Goal: Task Accomplishment & Management: Use online tool/utility

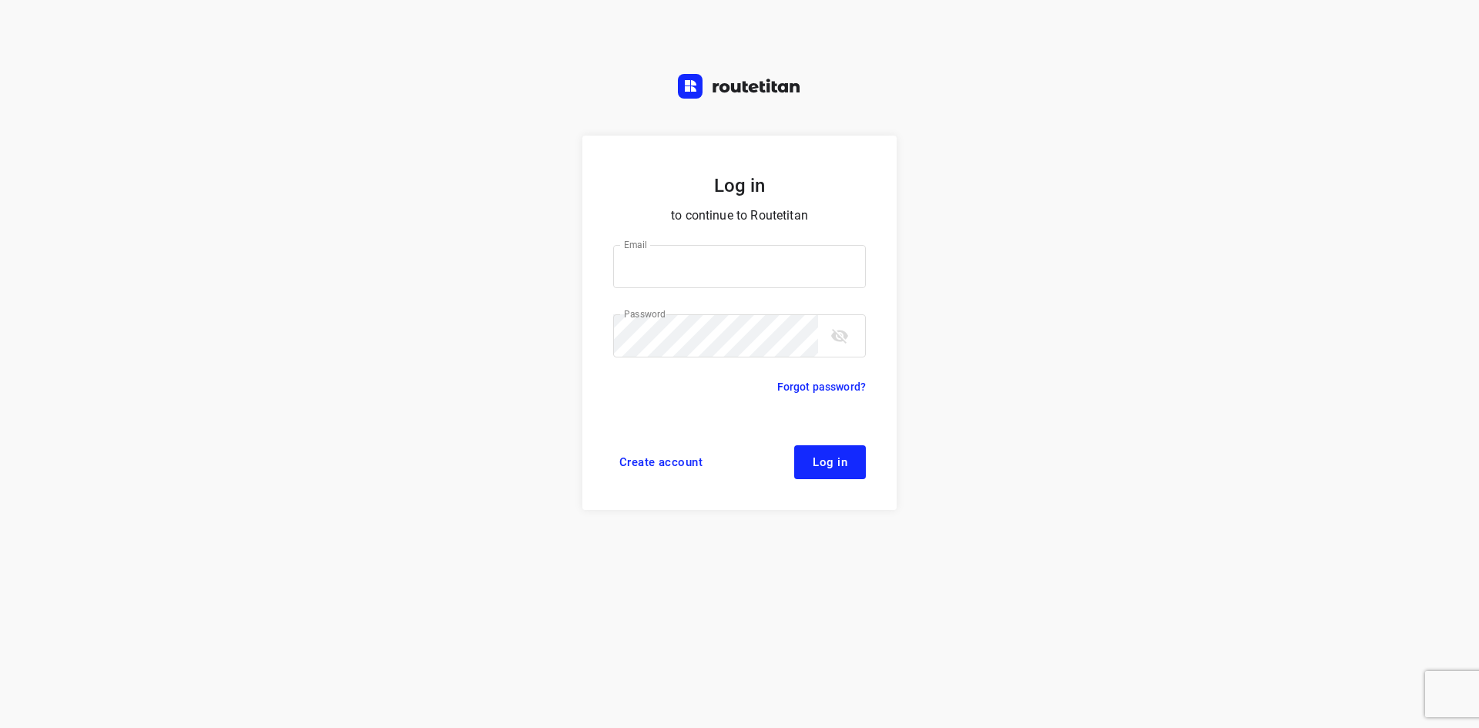
type input "[EMAIL_ADDRESS][DOMAIN_NAME]"
click at [829, 457] on span "Log in" at bounding box center [830, 462] width 35 height 12
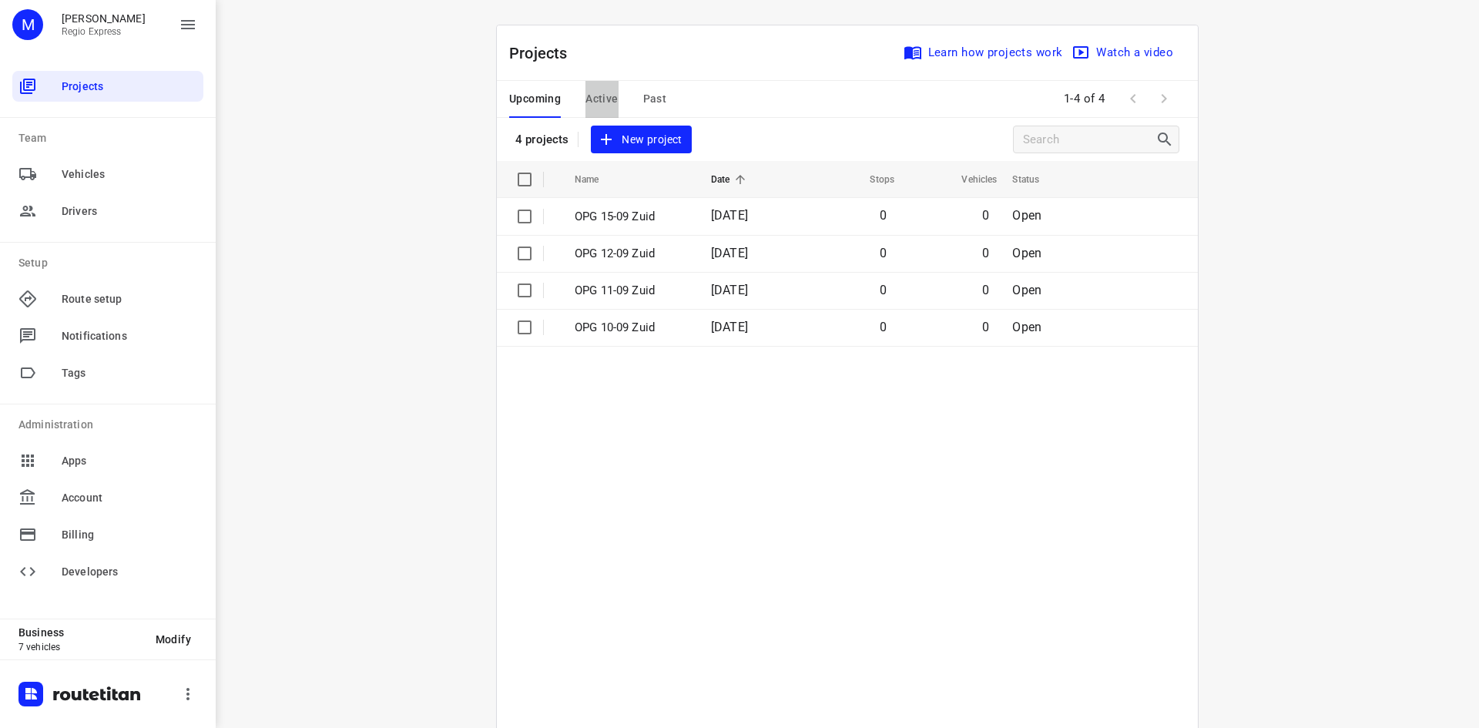
click at [602, 93] on span "Active" at bounding box center [602, 98] width 32 height 19
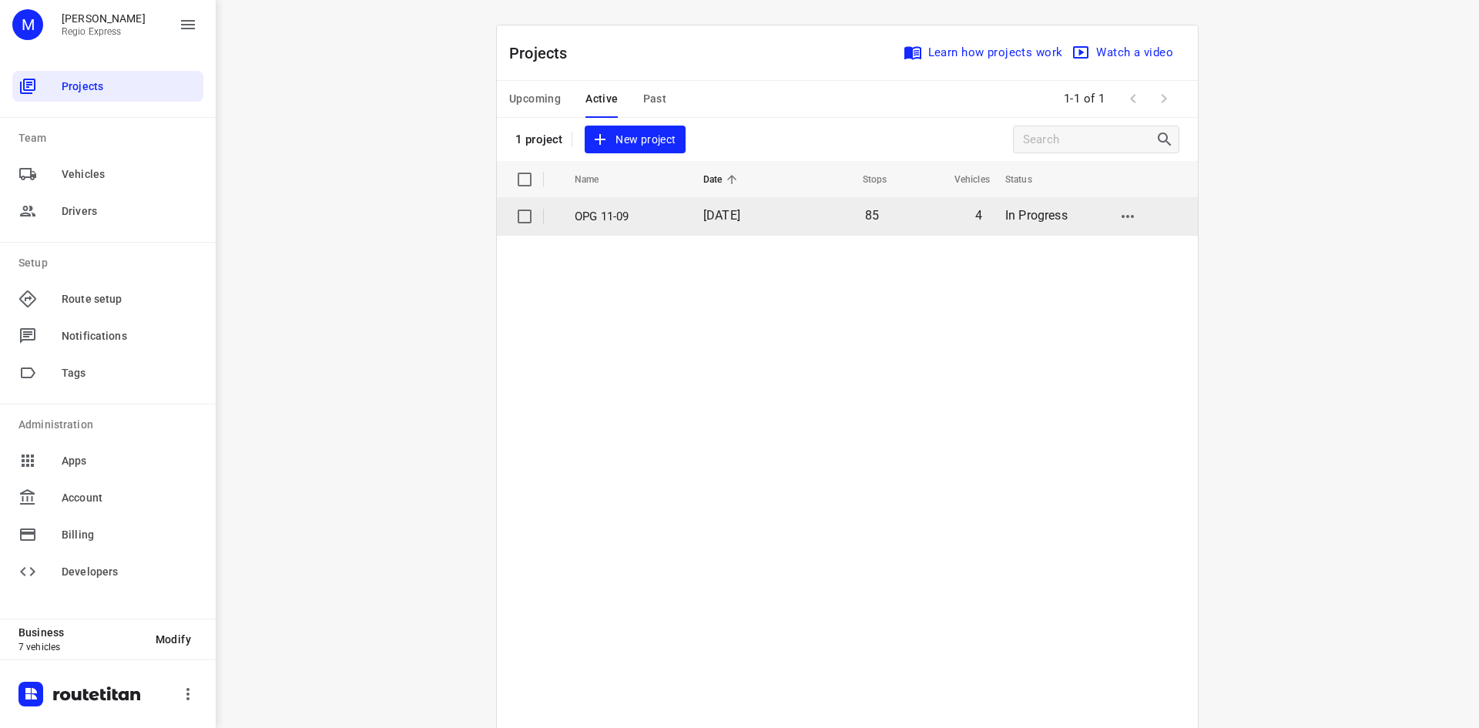
click at [625, 223] on p "OPG 11-09" at bounding box center [628, 217] width 106 height 18
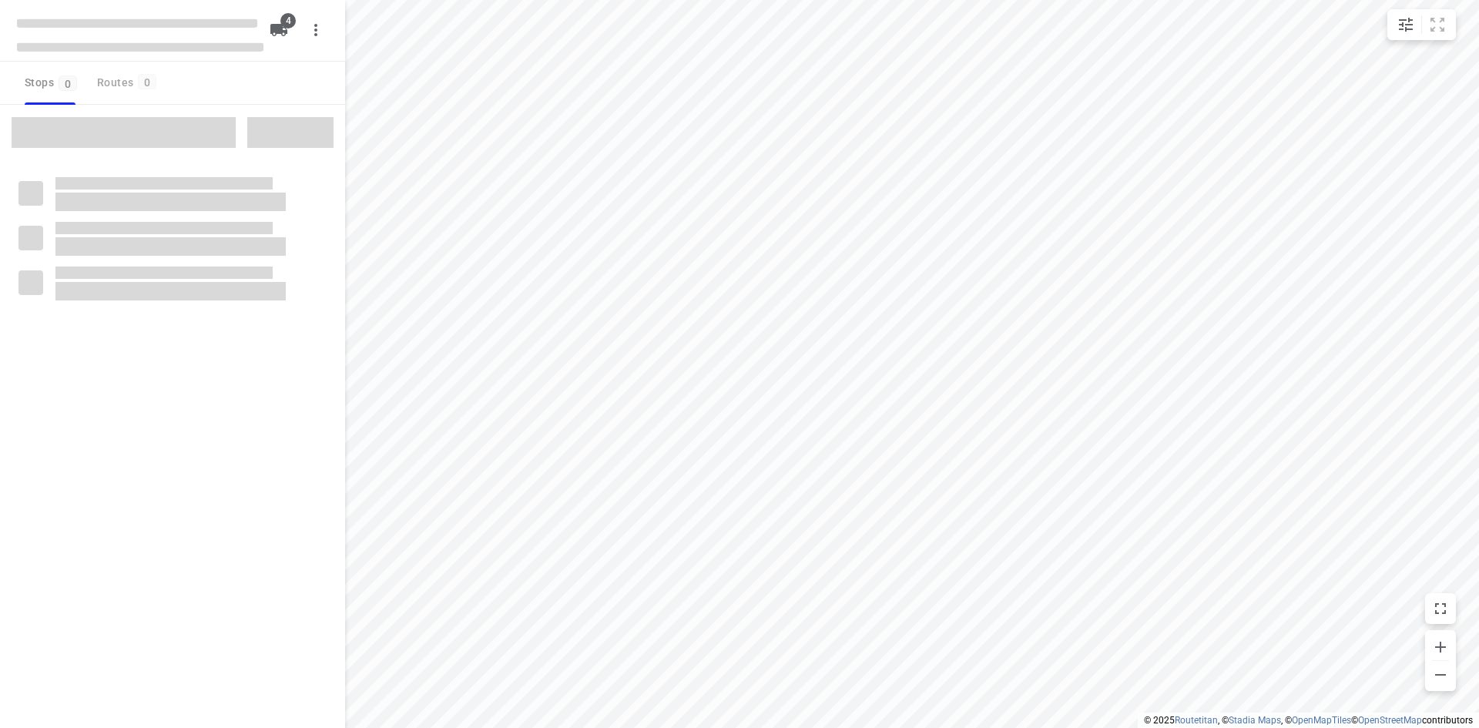
type input "distance"
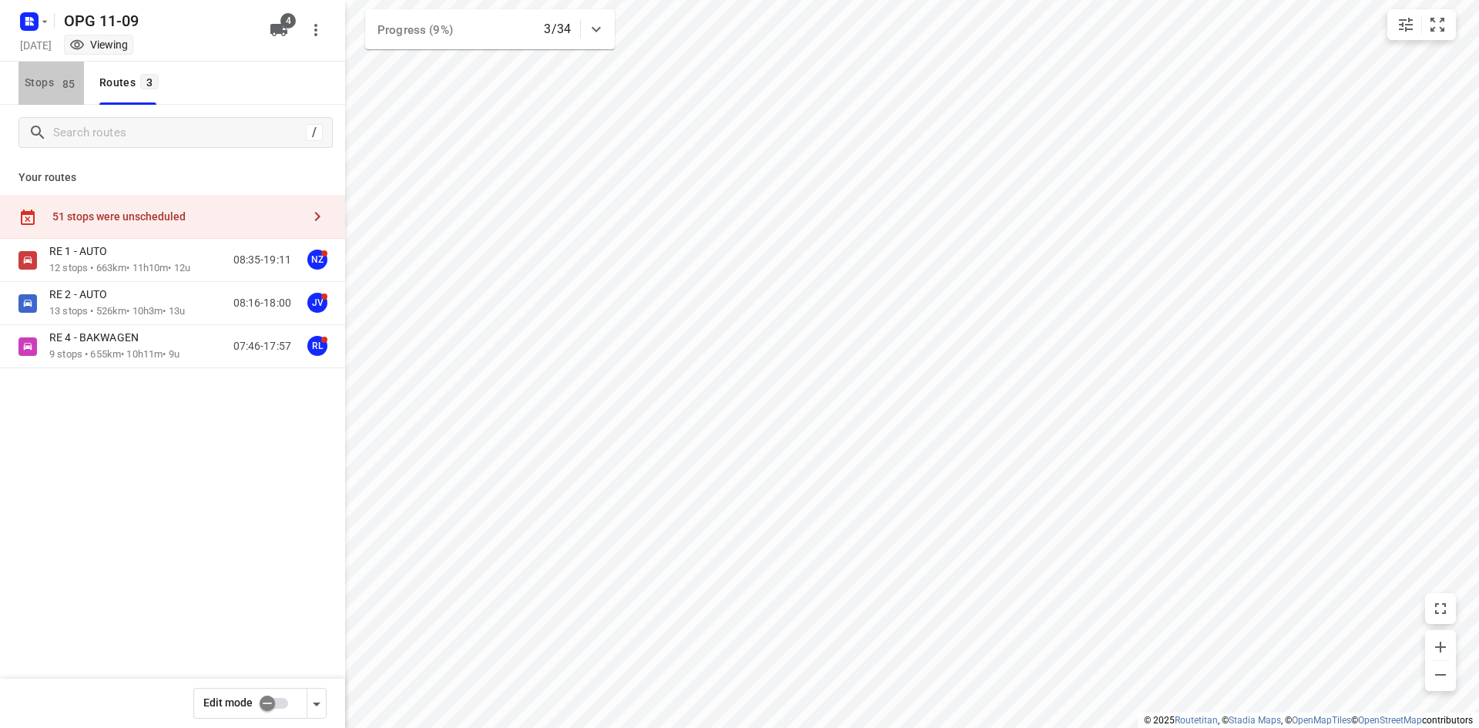
click at [46, 77] on span "Stops 85" at bounding box center [54, 82] width 59 height 19
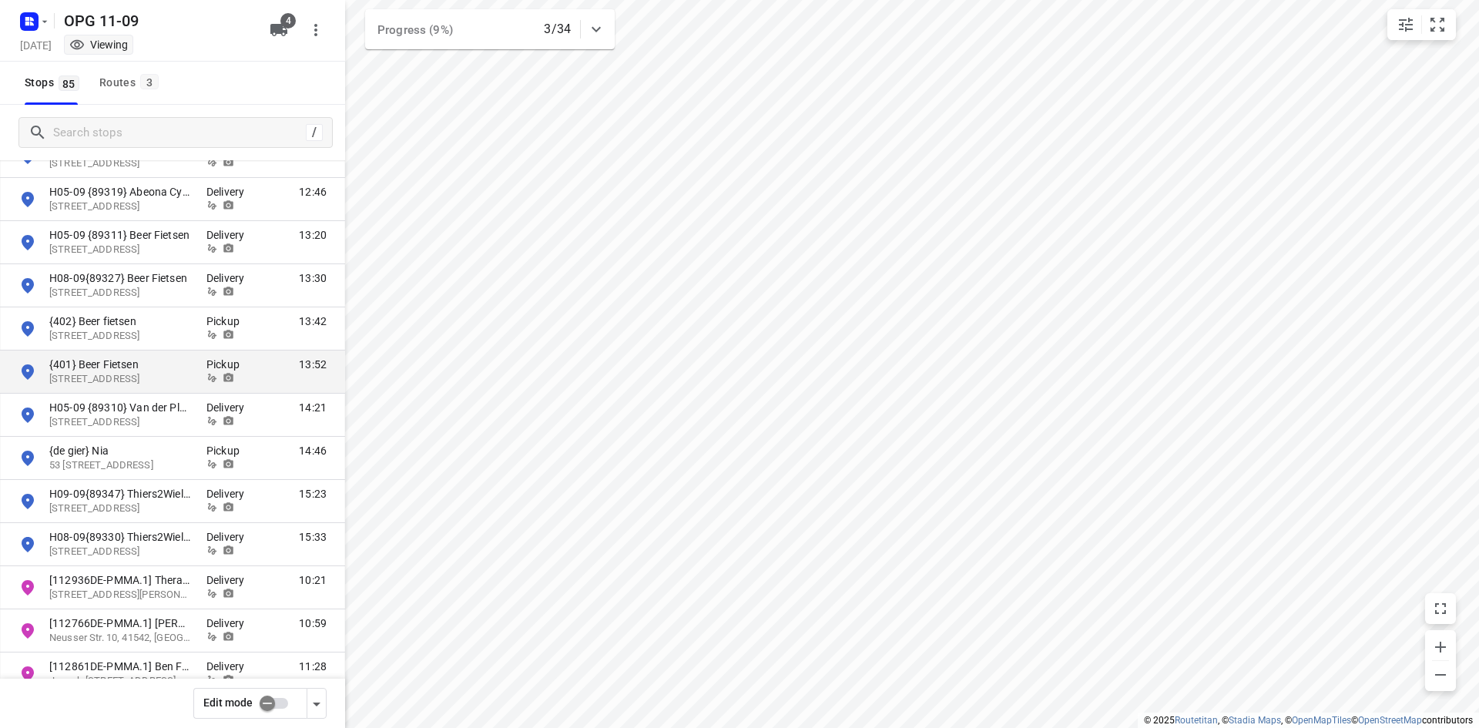
scroll to position [3005, 0]
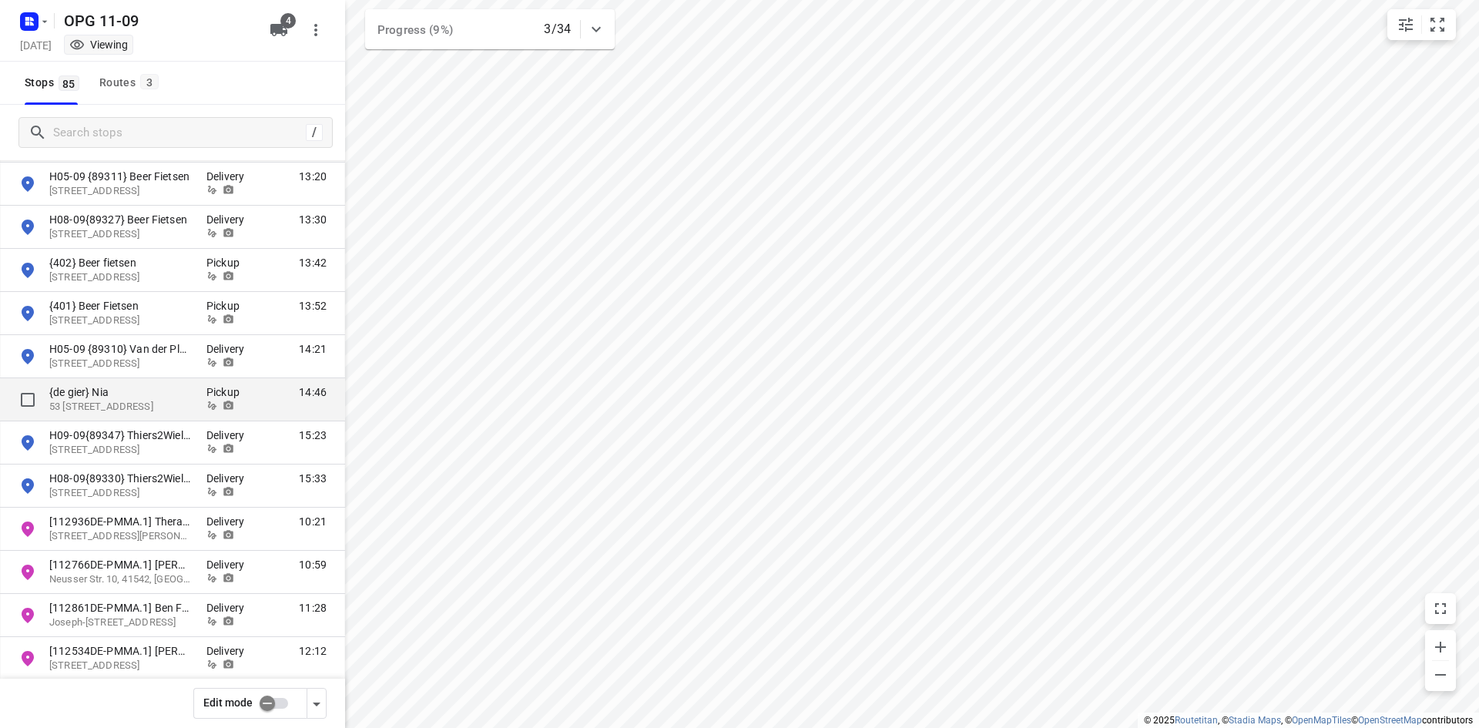
click at [180, 393] on p "{de gier} Nia" at bounding box center [120, 392] width 142 height 15
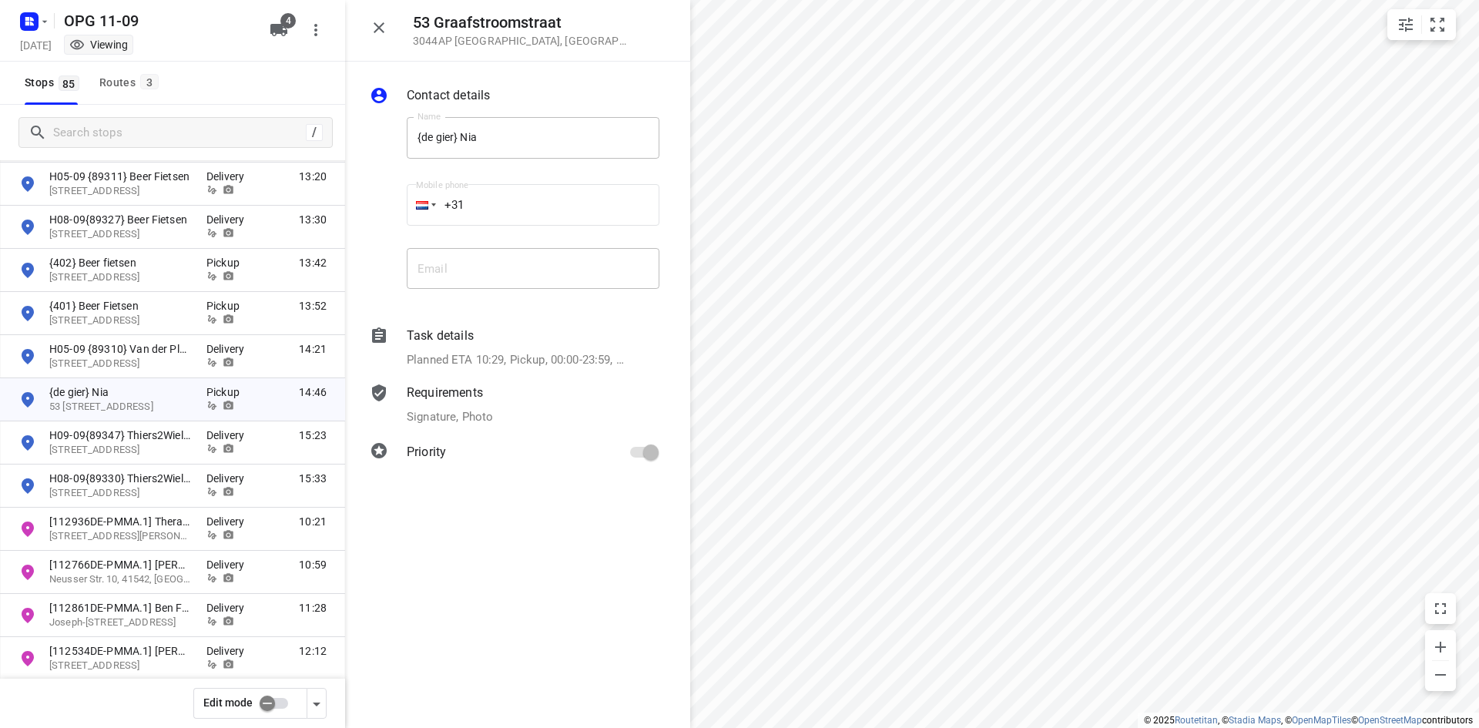
click at [377, 29] on icon "button" at bounding box center [379, 27] width 18 height 18
click at [92, 77] on div "Stops 85 Routes 3" at bounding box center [90, 83] width 145 height 43
click at [265, 700] on input "checkbox" at bounding box center [267, 703] width 88 height 29
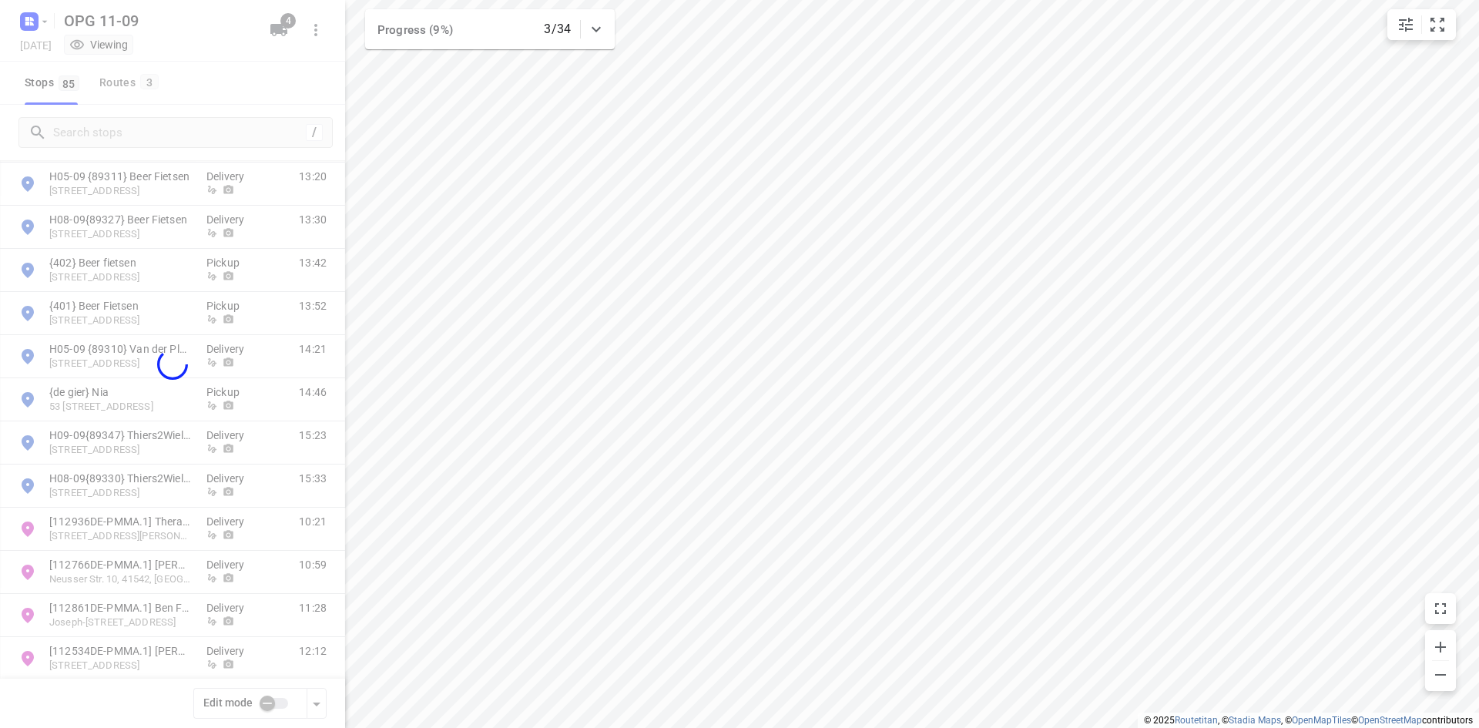
checkbox input "true"
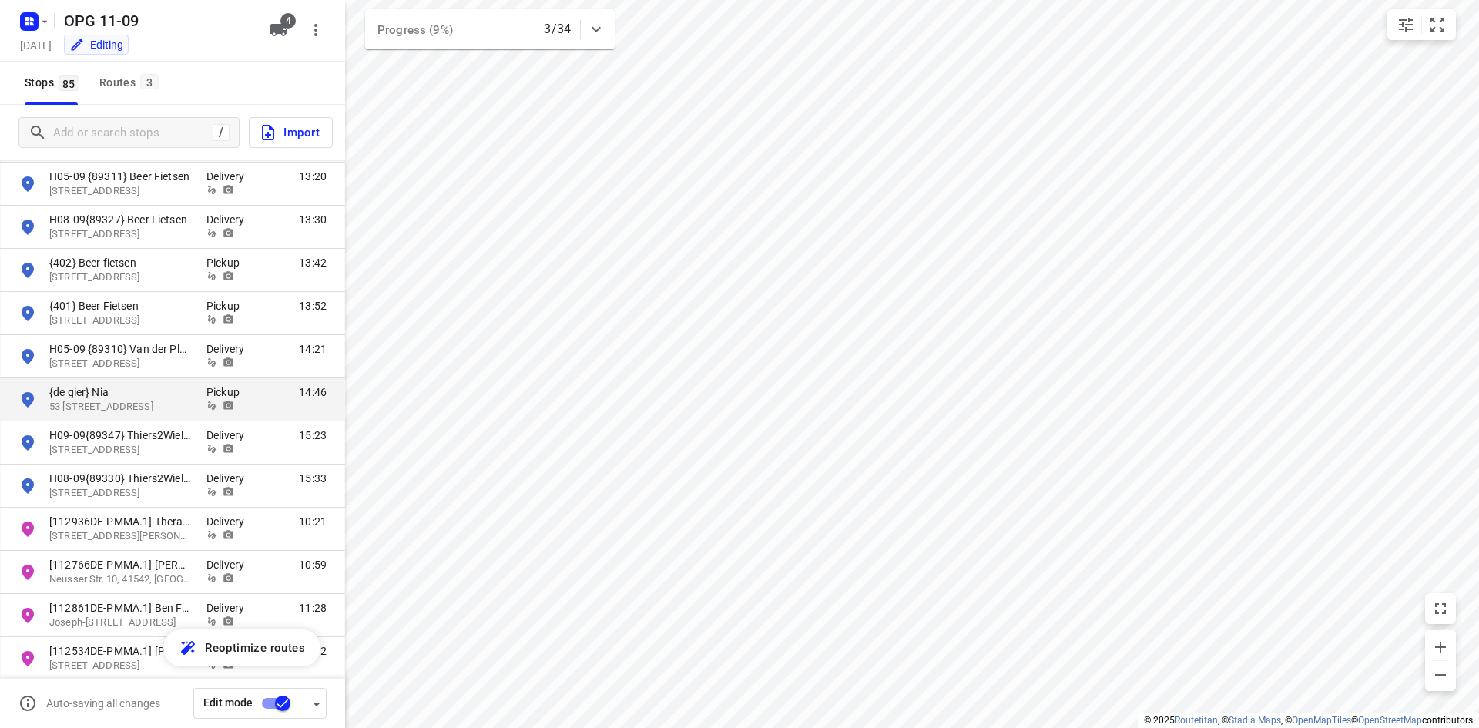
click at [144, 398] on p "{de gier} Nia" at bounding box center [120, 392] width 142 height 15
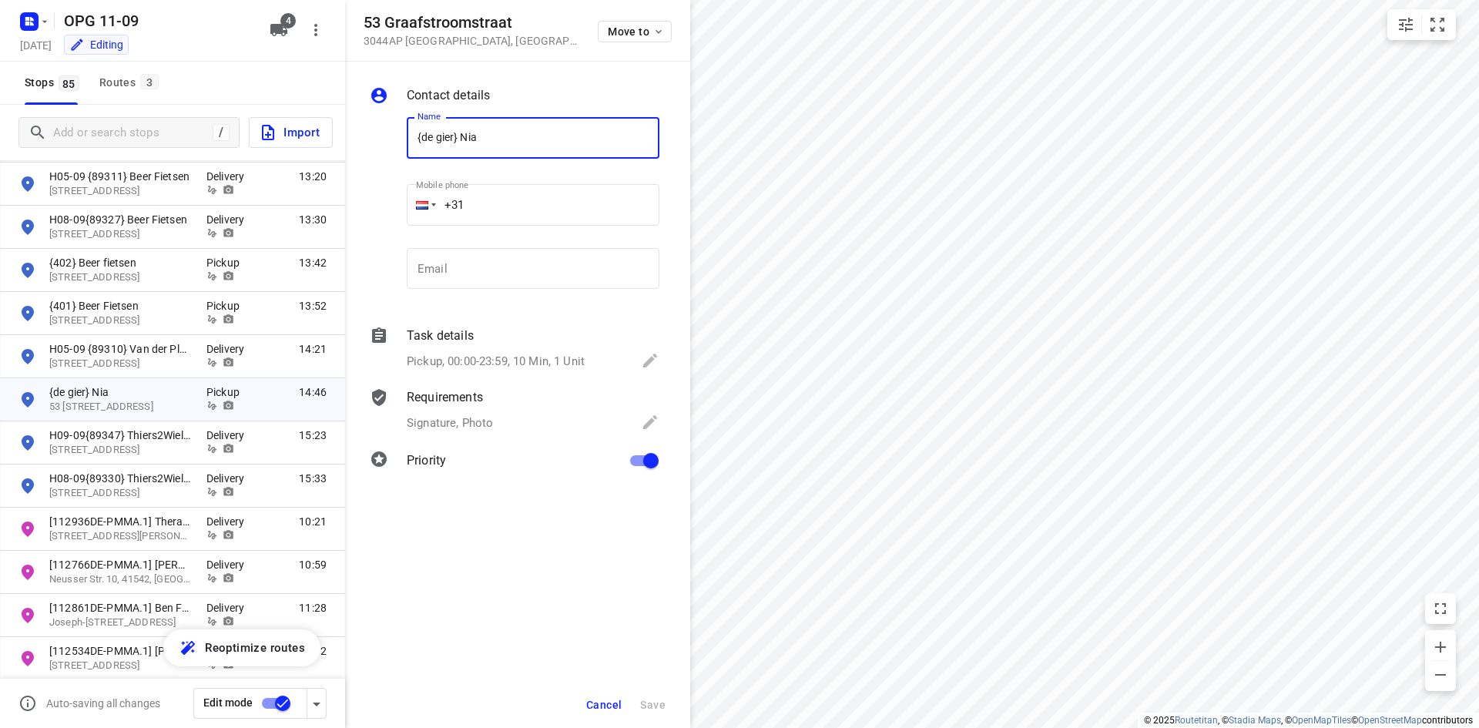
click at [462, 359] on p "Pickup, 00:00-23:59, 10 Min, 1 Unit" at bounding box center [496, 362] width 178 height 18
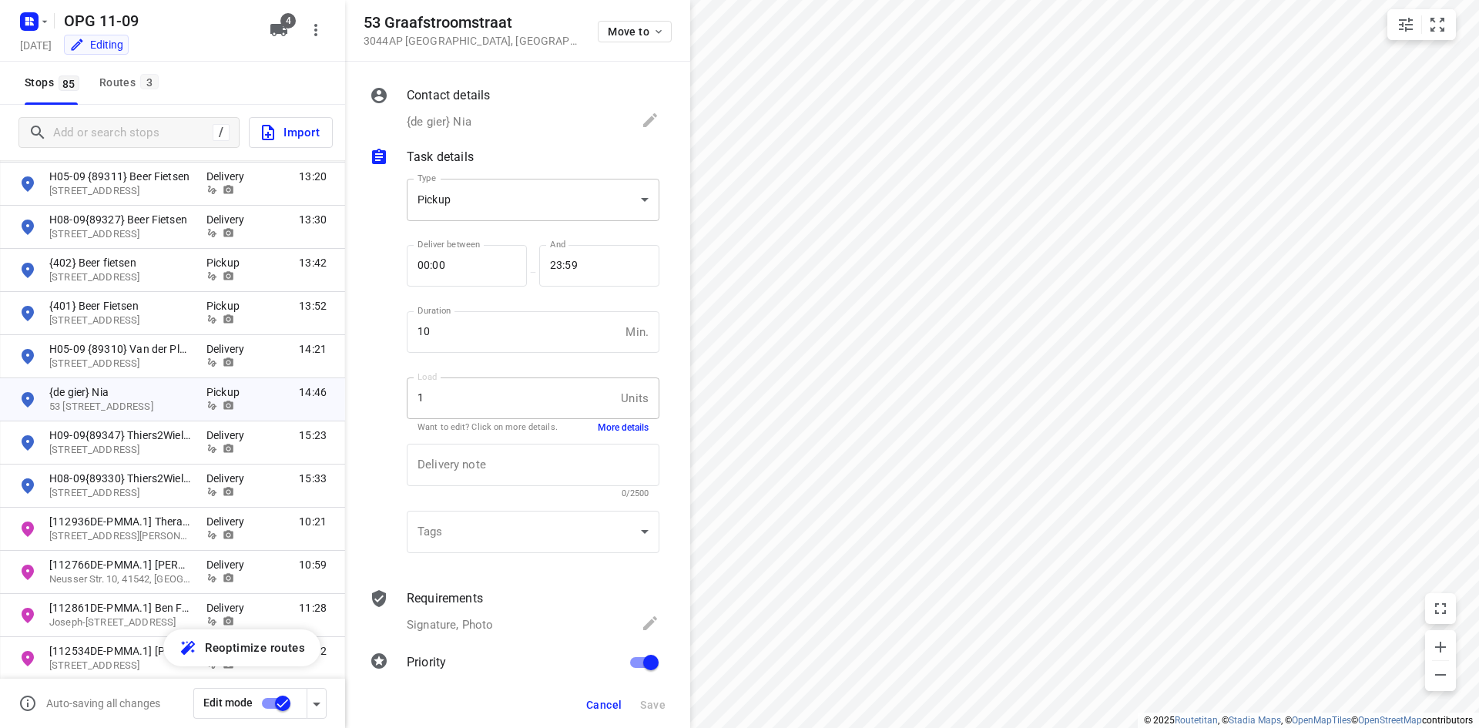
click at [521, 220] on body "i © 2025 Routetitan , © Stadia Maps , © OpenMapTiles © OpenStreetMap contributo…" at bounding box center [739, 364] width 1479 height 728
click at [518, 176] on div "Delivery" at bounding box center [527, 172] width 217 height 18
type input "delivery"
click at [650, 695] on button "Save" at bounding box center [653, 705] width 38 height 28
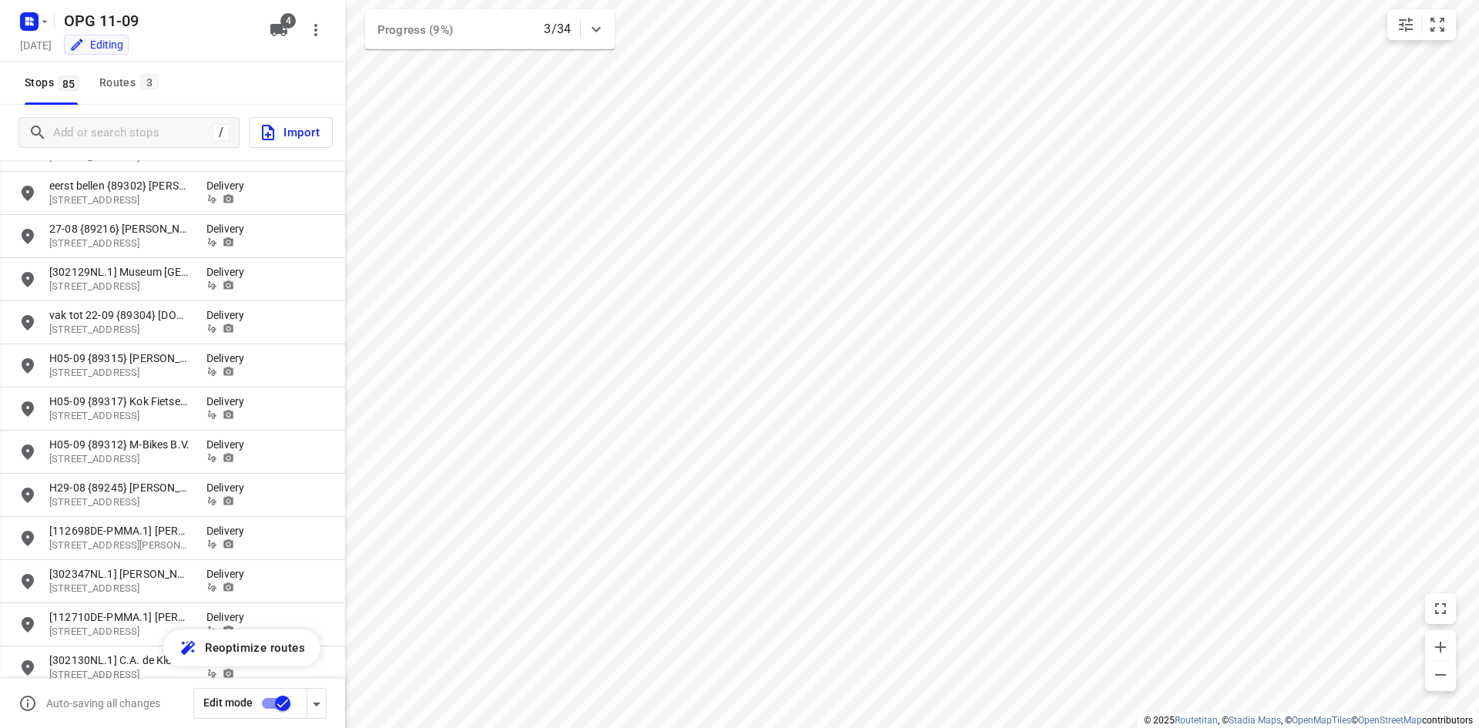
scroll to position [0, 0]
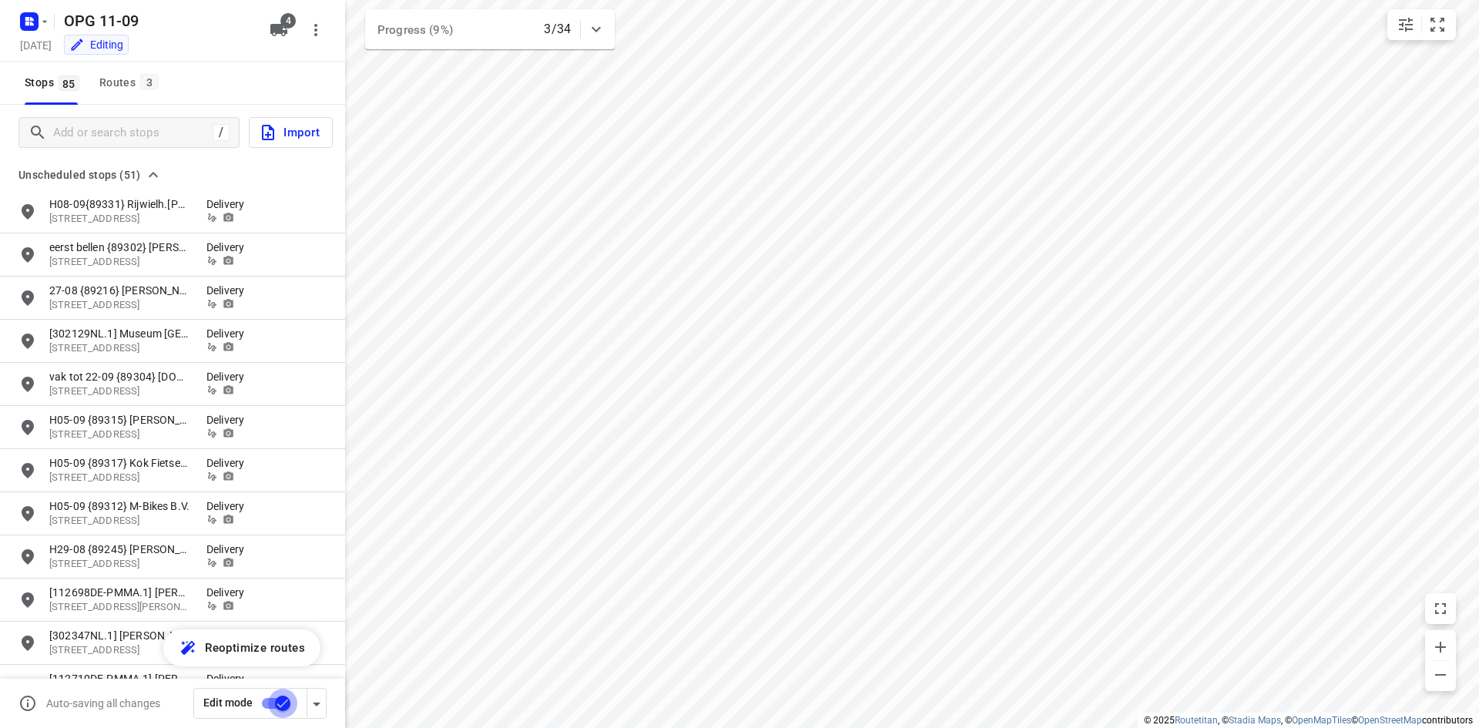
click at [283, 711] on input "checkbox" at bounding box center [283, 703] width 88 height 29
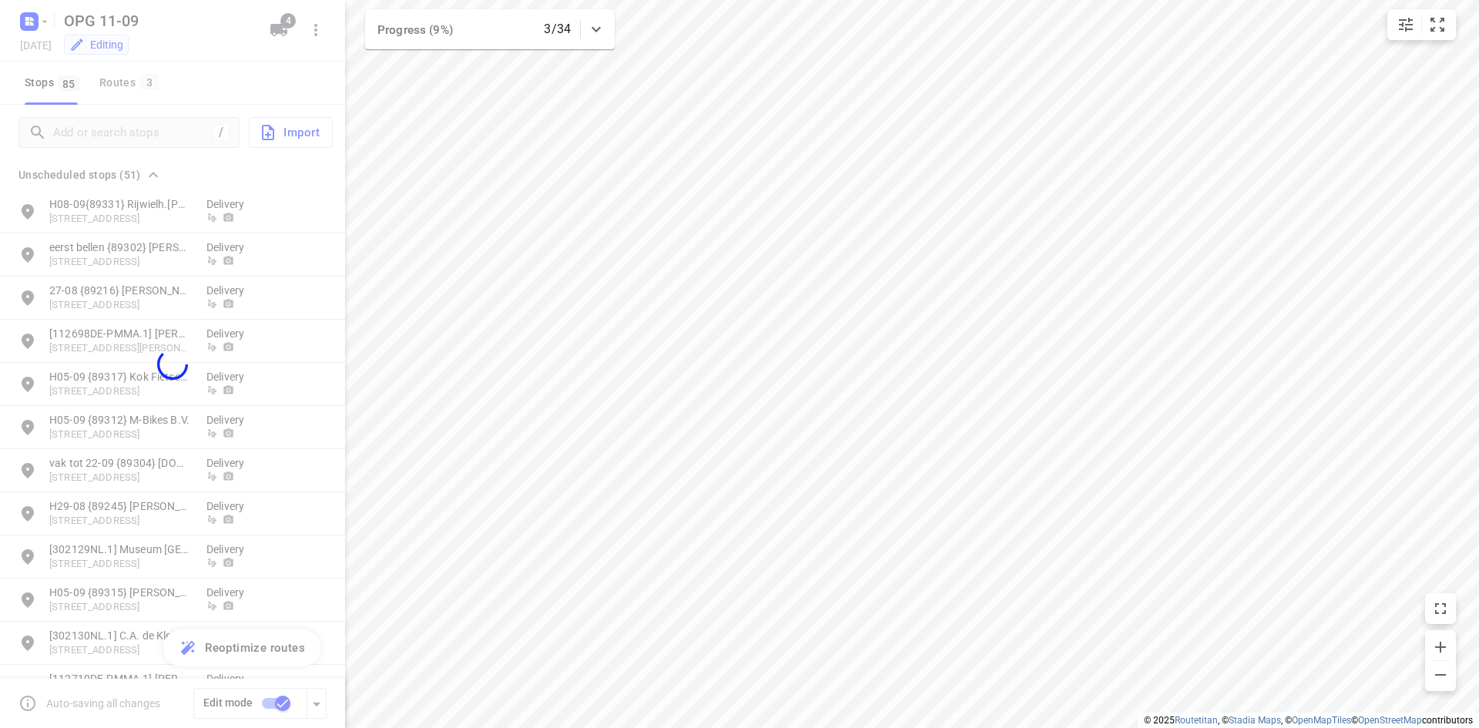
checkbox input "false"
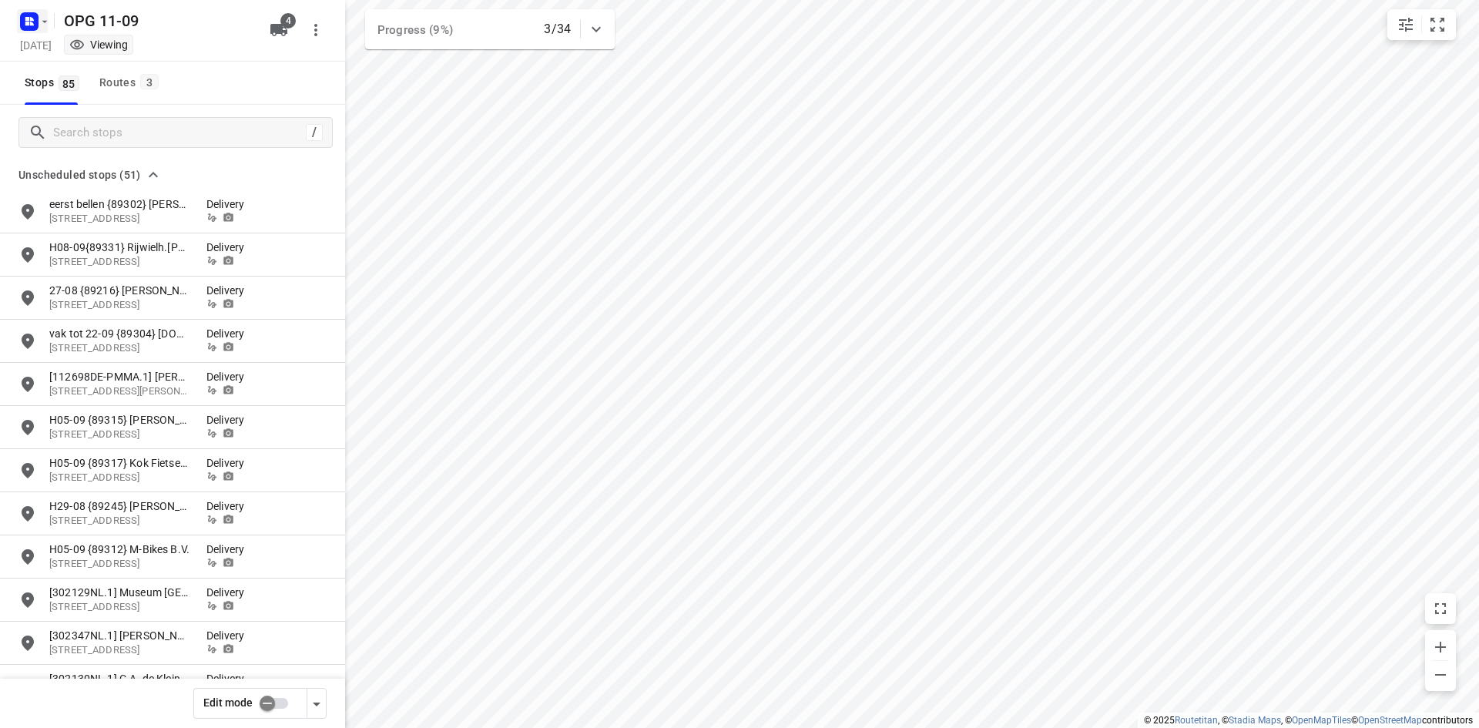
click at [28, 22] on icon "button" at bounding box center [27, 24] width 4 height 4
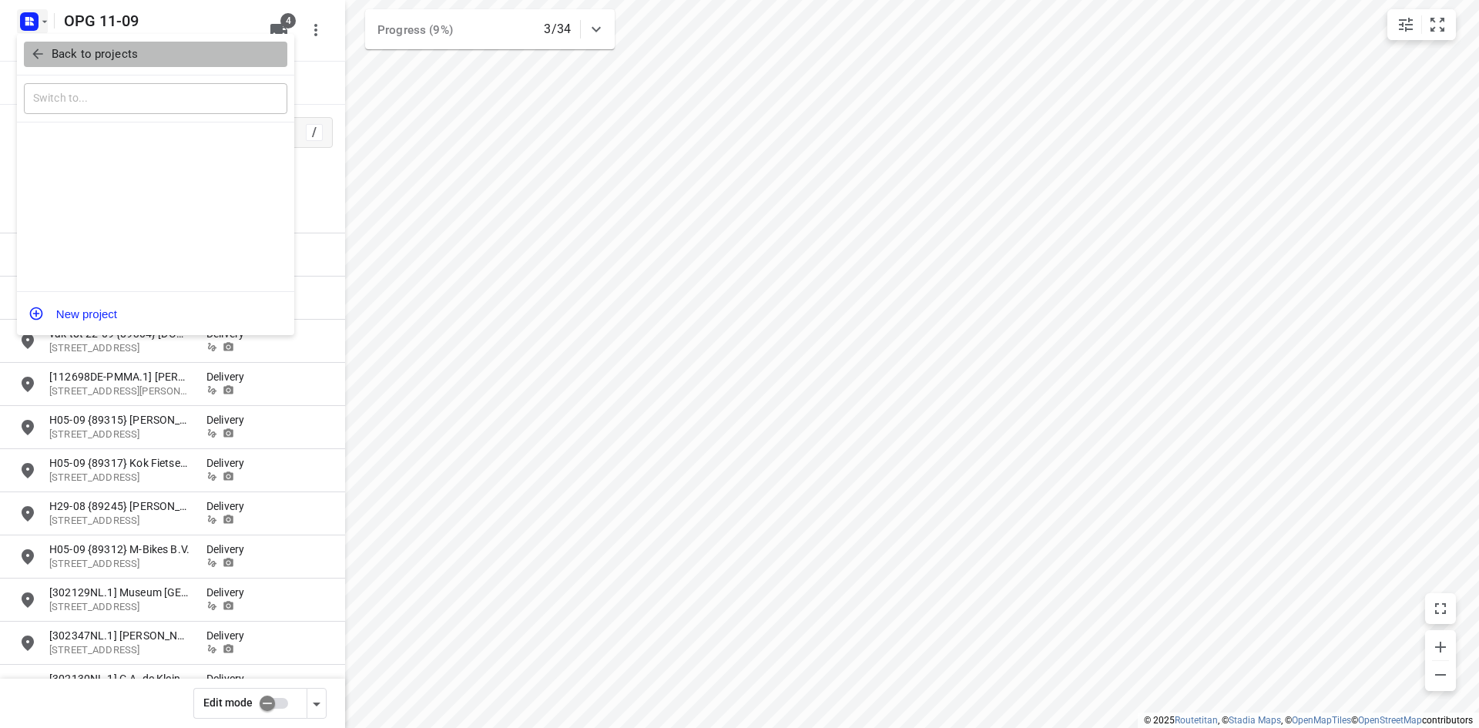
click at [28, 58] on button "Back to projects" at bounding box center [156, 54] width 264 height 25
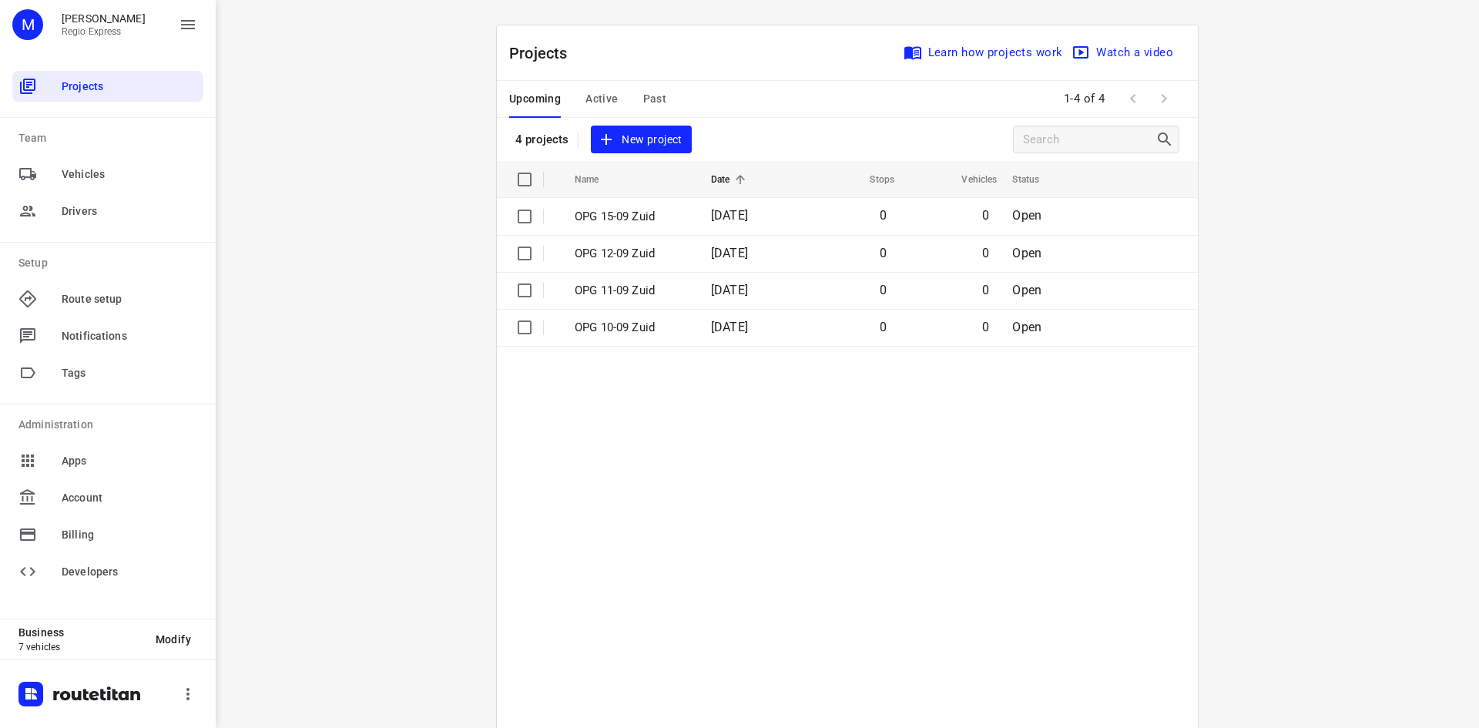
click at [647, 104] on span "Past" at bounding box center [655, 98] width 24 height 19
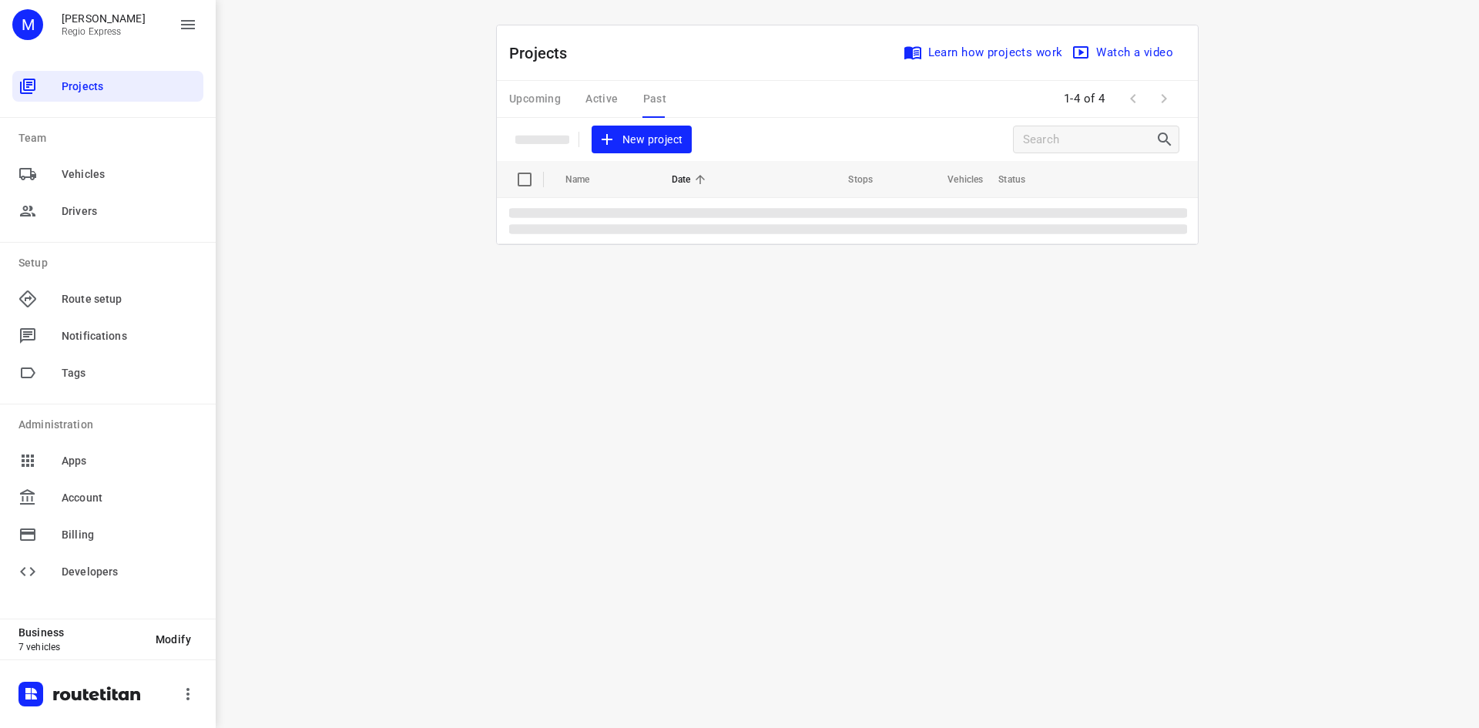
click at [539, 103] on div "Upcoming Active Past" at bounding box center [600, 99] width 182 height 37
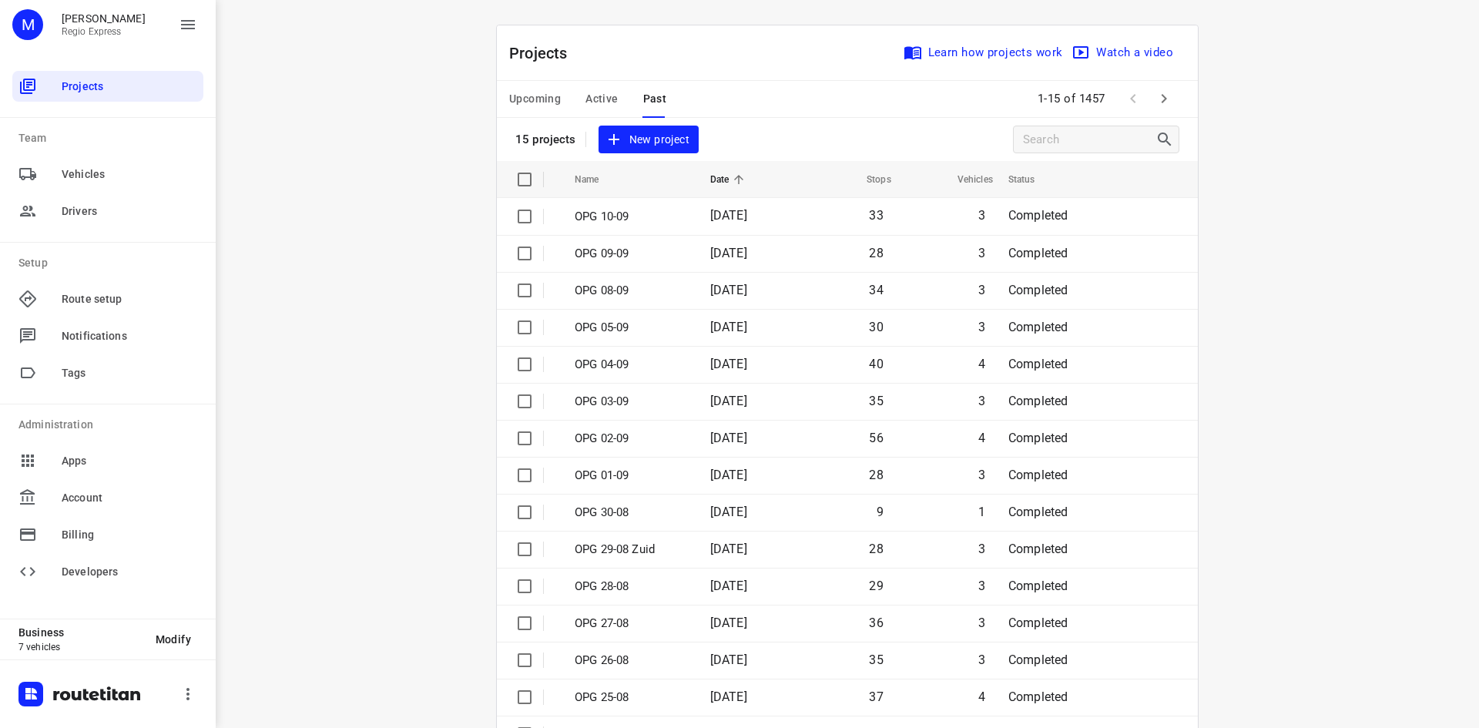
click at [542, 97] on span "Upcoming" at bounding box center [535, 98] width 52 height 19
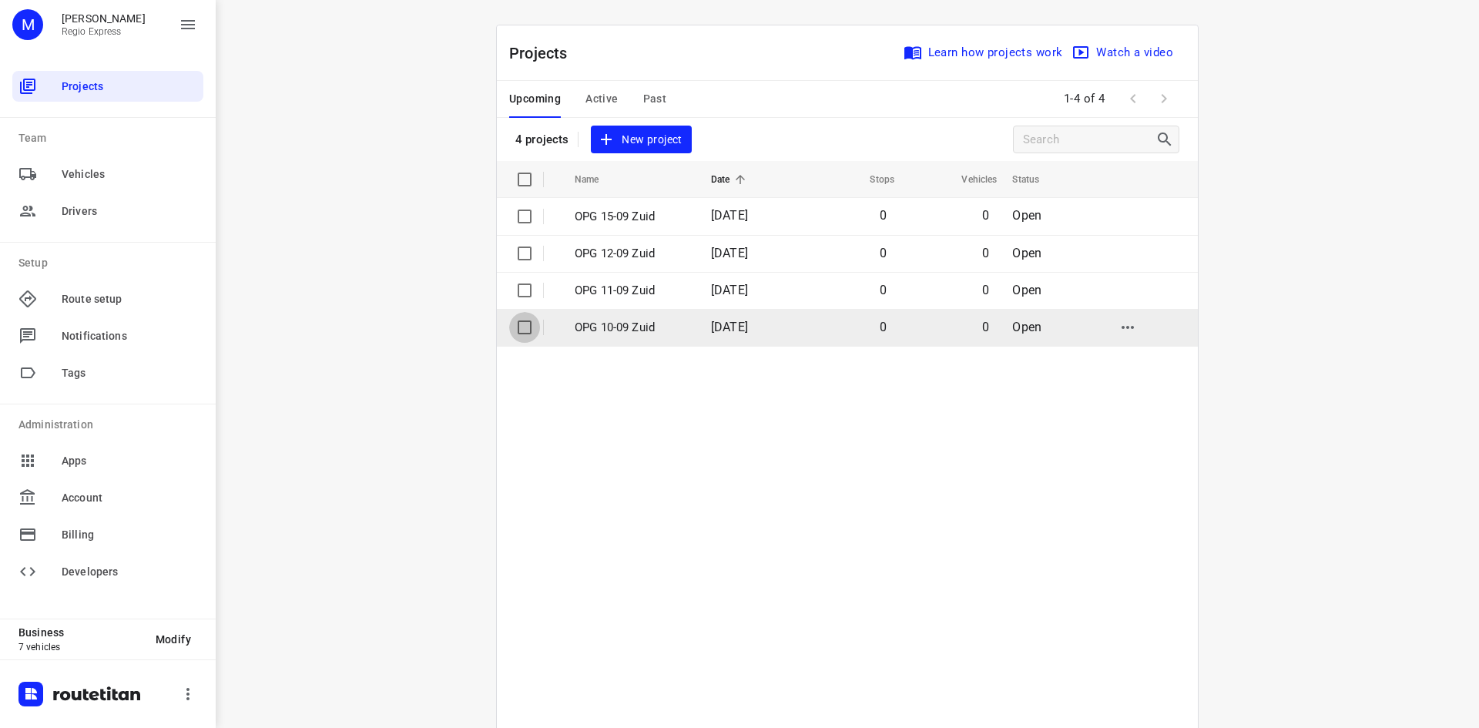
click at [525, 327] on input "checkbox" at bounding box center [524, 327] width 31 height 31
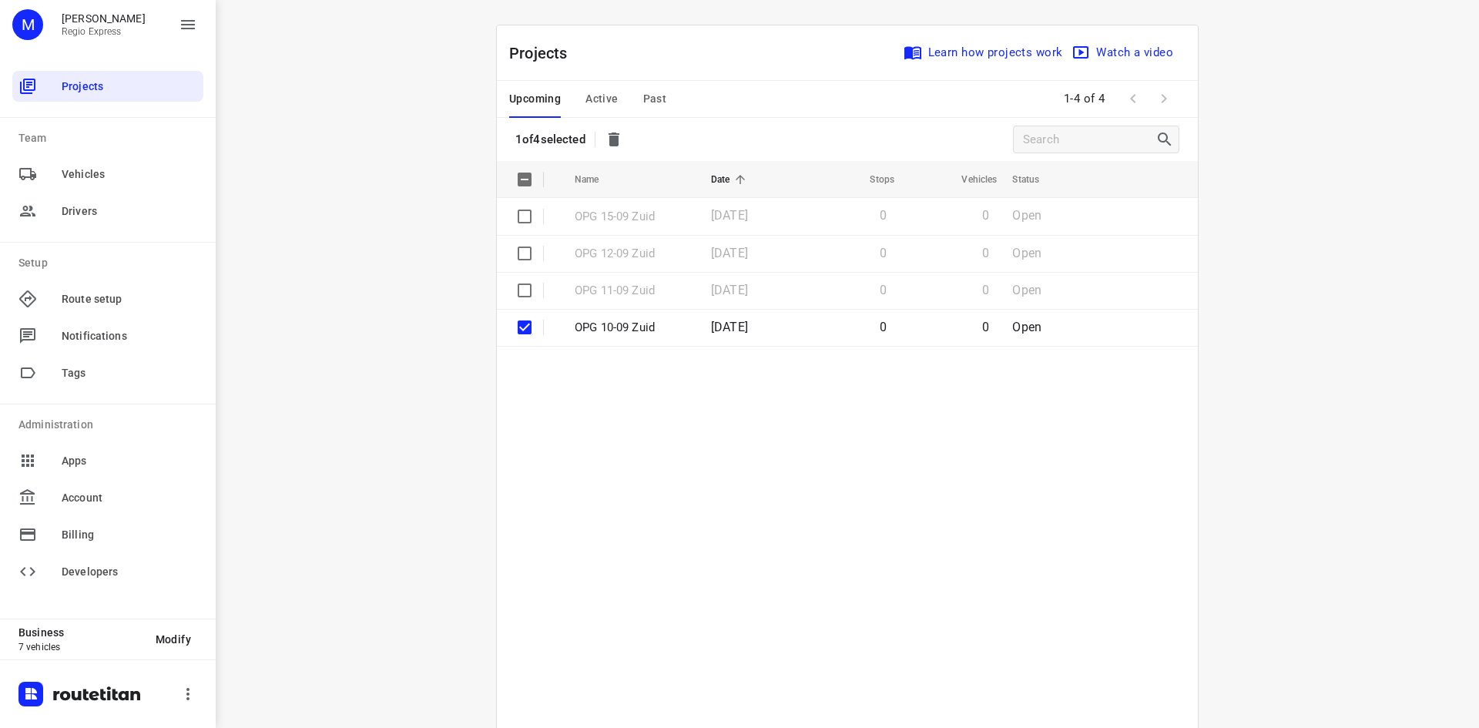
click at [519, 292] on input "checkbox" at bounding box center [524, 290] width 31 height 31
click at [614, 143] on icon "button" at bounding box center [614, 140] width 11 height 14
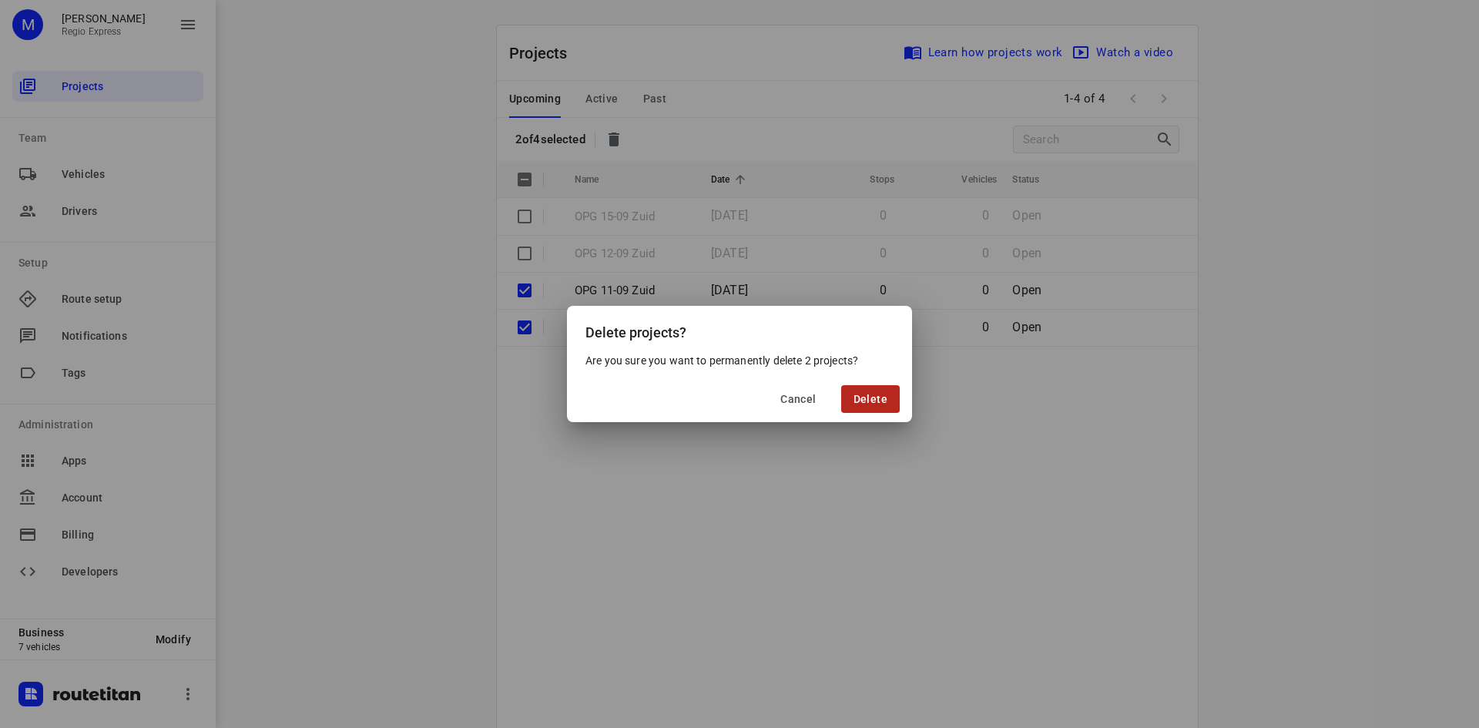
click at [862, 398] on span "Delete" at bounding box center [871, 399] width 34 height 12
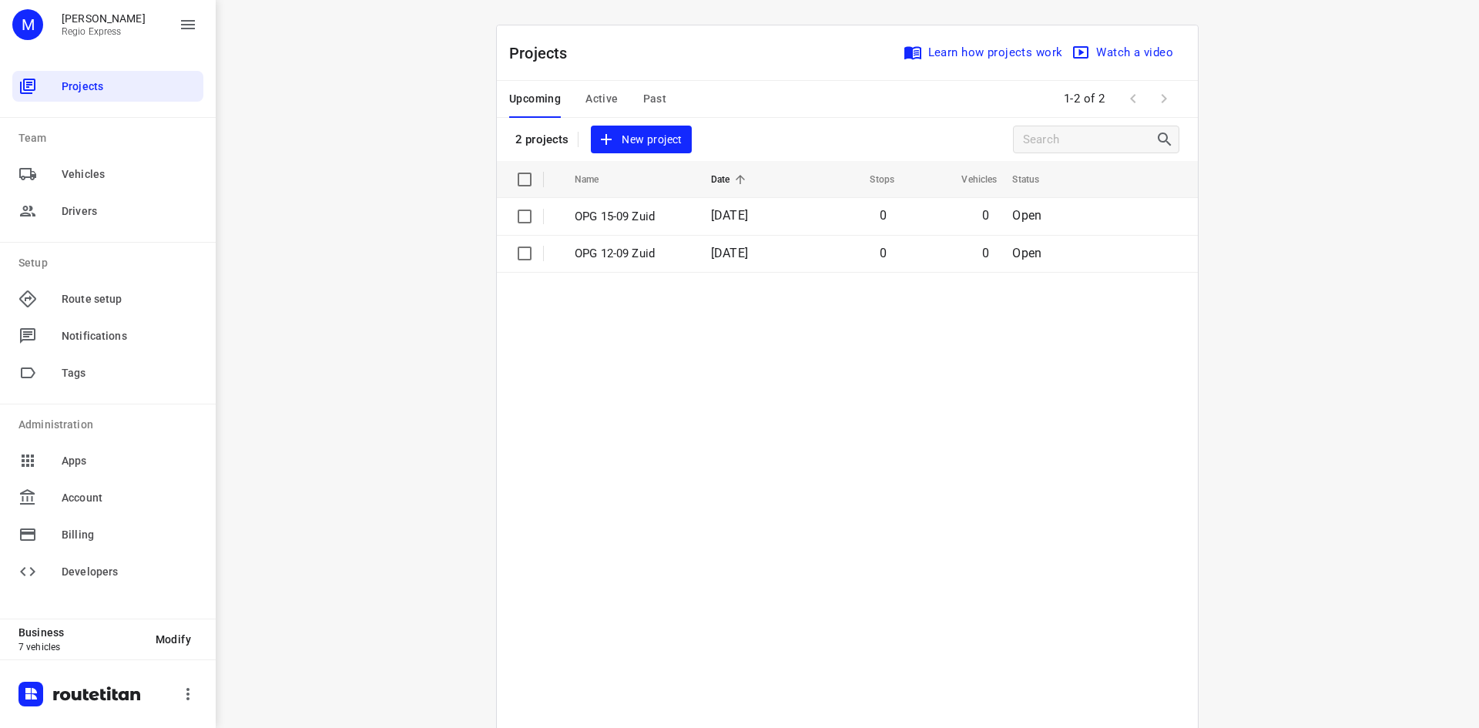
click at [603, 96] on span "Active" at bounding box center [602, 98] width 32 height 19
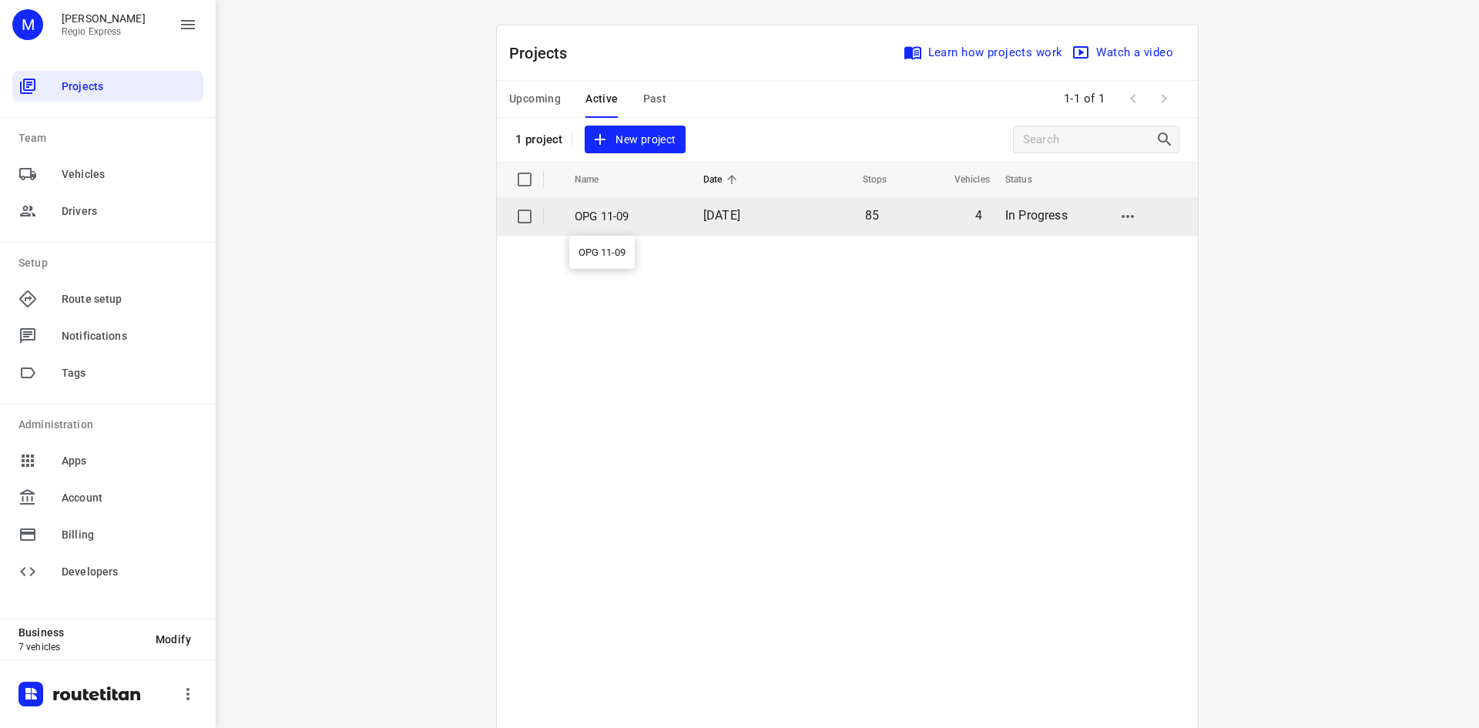
click at [634, 217] on p "OPG 11-09" at bounding box center [628, 217] width 106 height 18
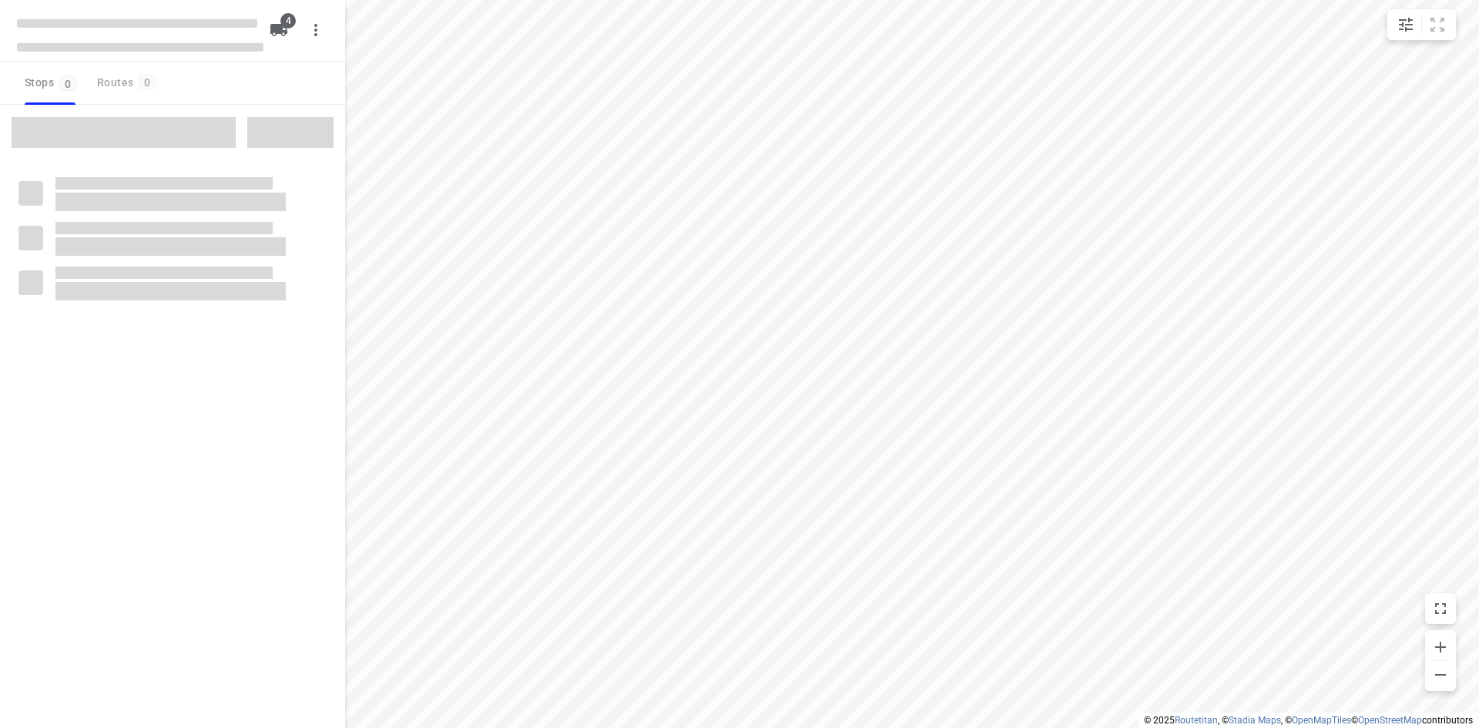
type input "distance"
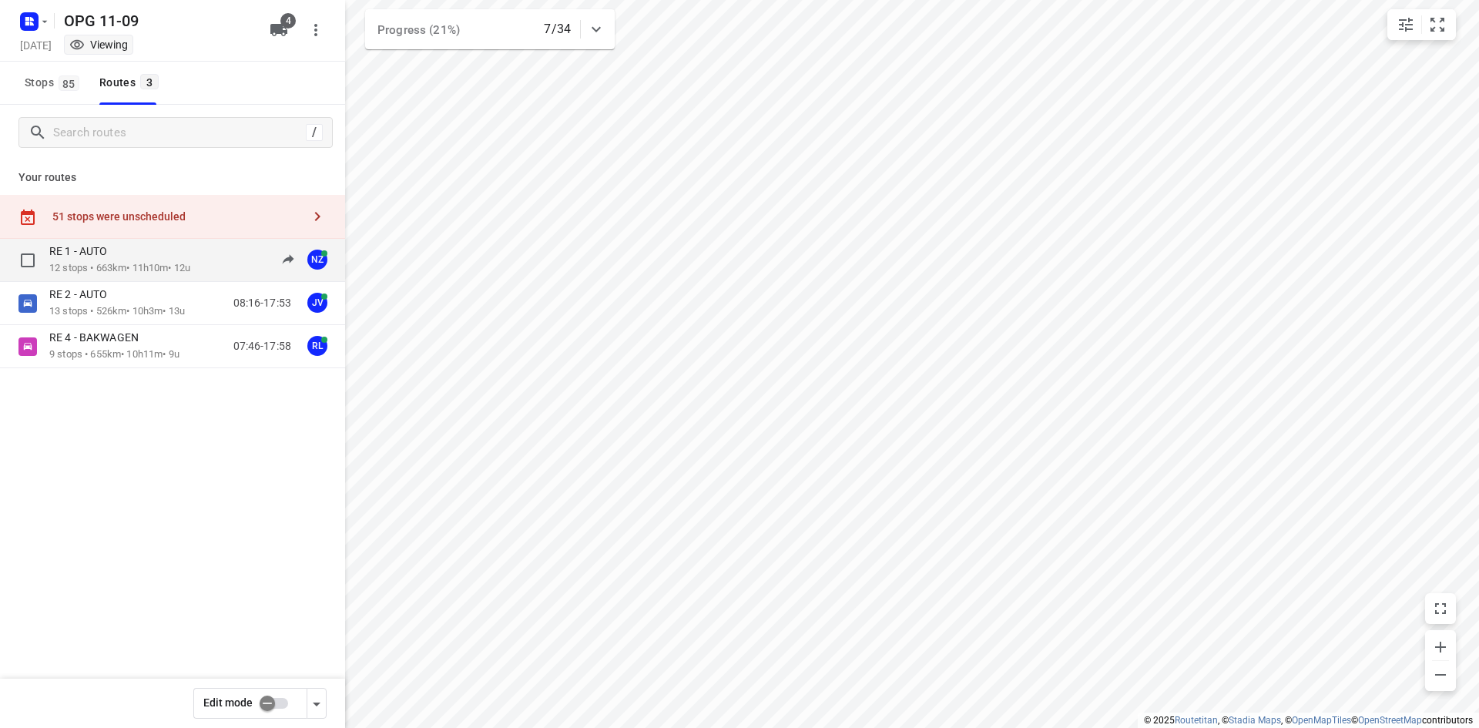
click at [118, 269] on p "12 stops • 663km • 11h10m • 12u" at bounding box center [119, 268] width 141 height 15
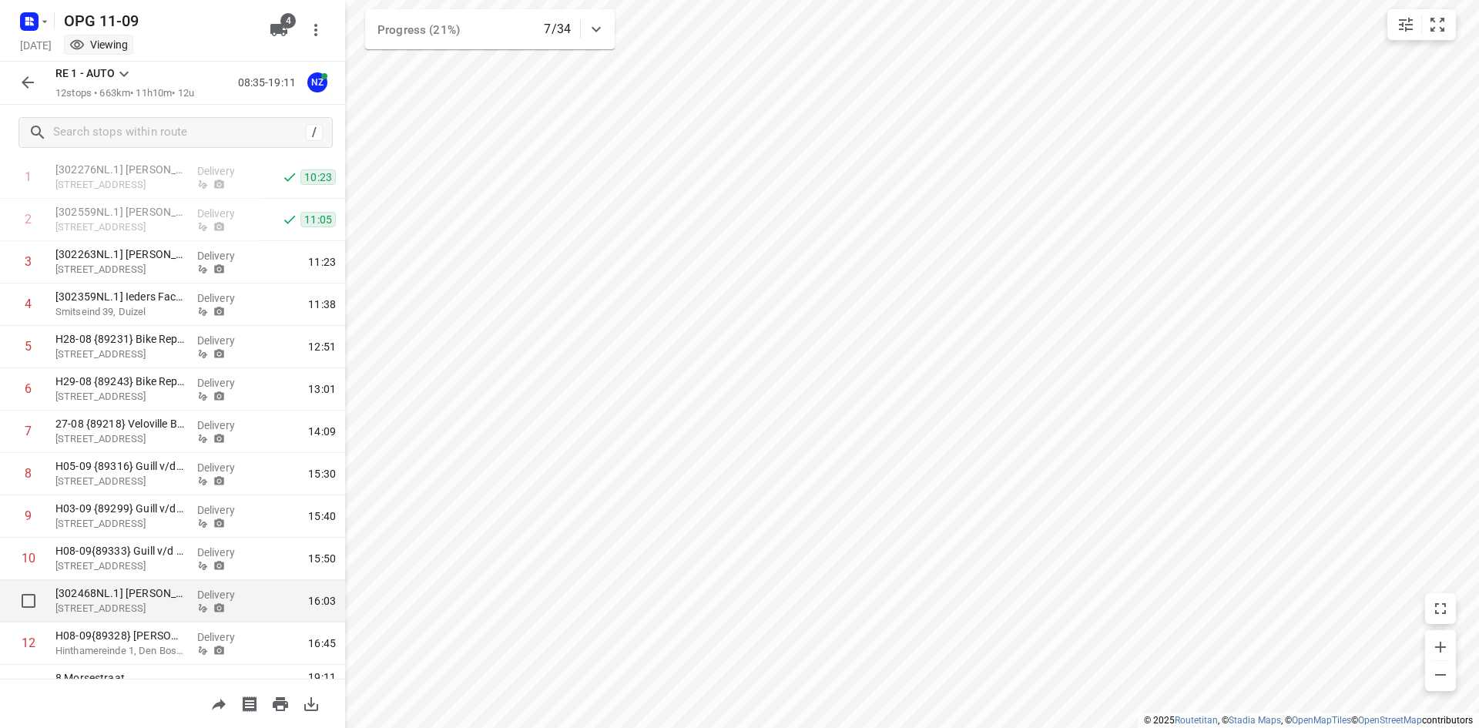
scroll to position [153, 0]
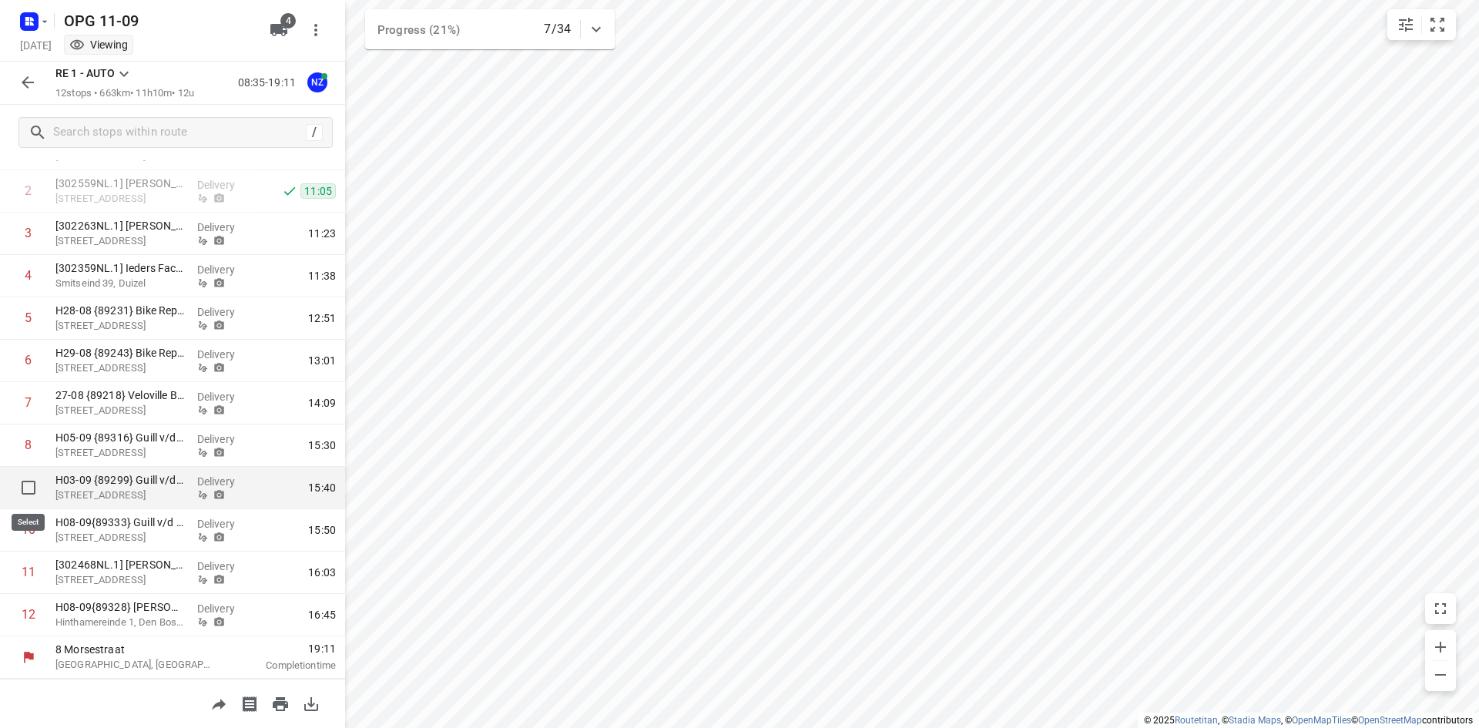
click at [22, 482] on input "checkbox" at bounding box center [28, 487] width 31 height 31
checkbox input "true"
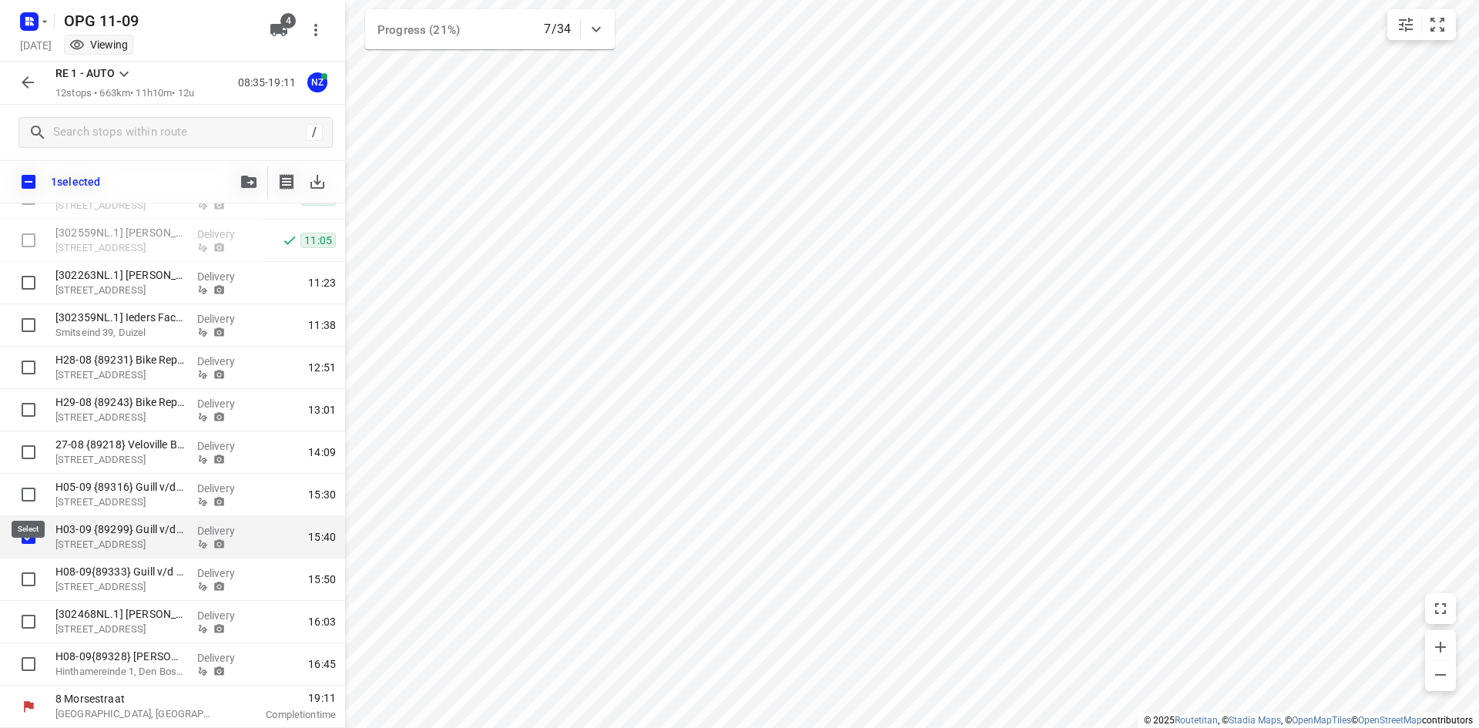
scroll to position [147, 0]
click at [245, 176] on icon "button" at bounding box center [248, 182] width 15 height 12
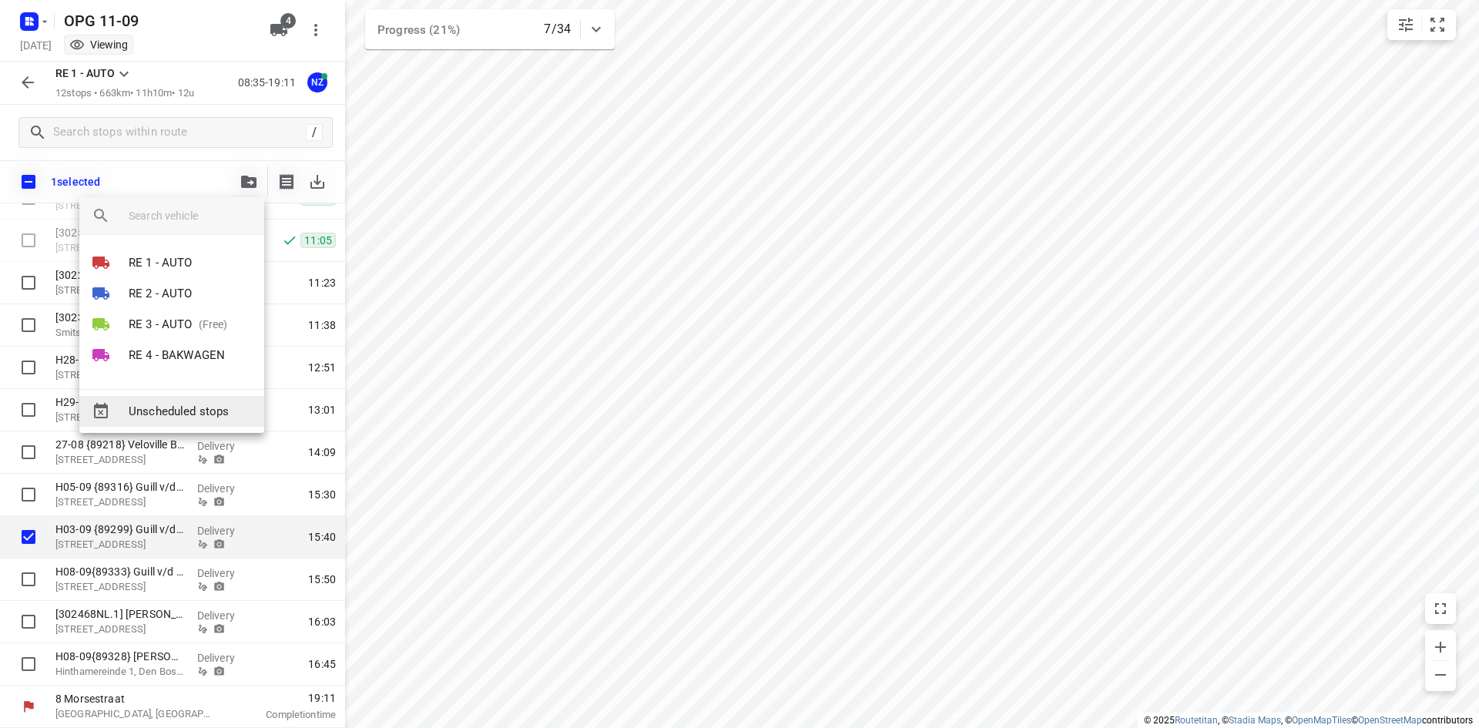
click at [173, 405] on span "Unscheduled stops" at bounding box center [190, 412] width 123 height 18
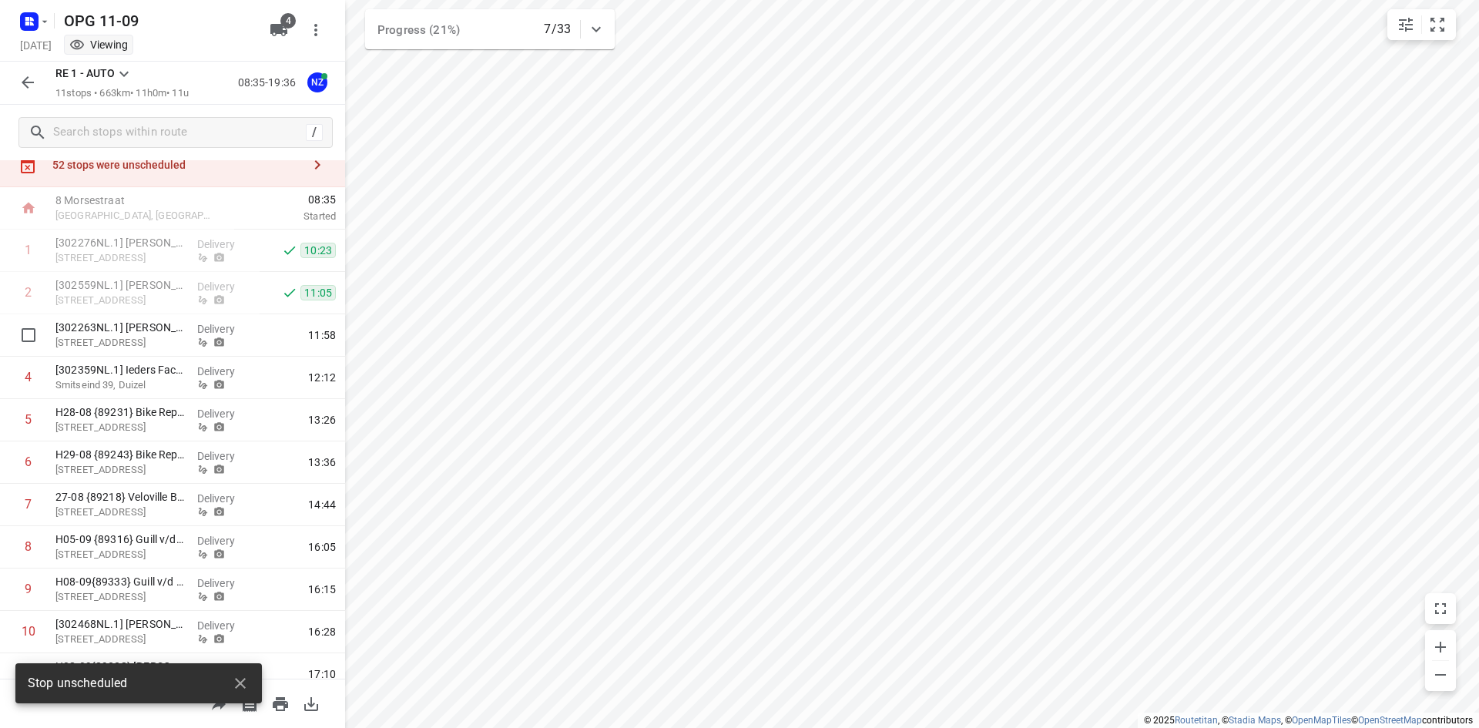
scroll to position [0, 0]
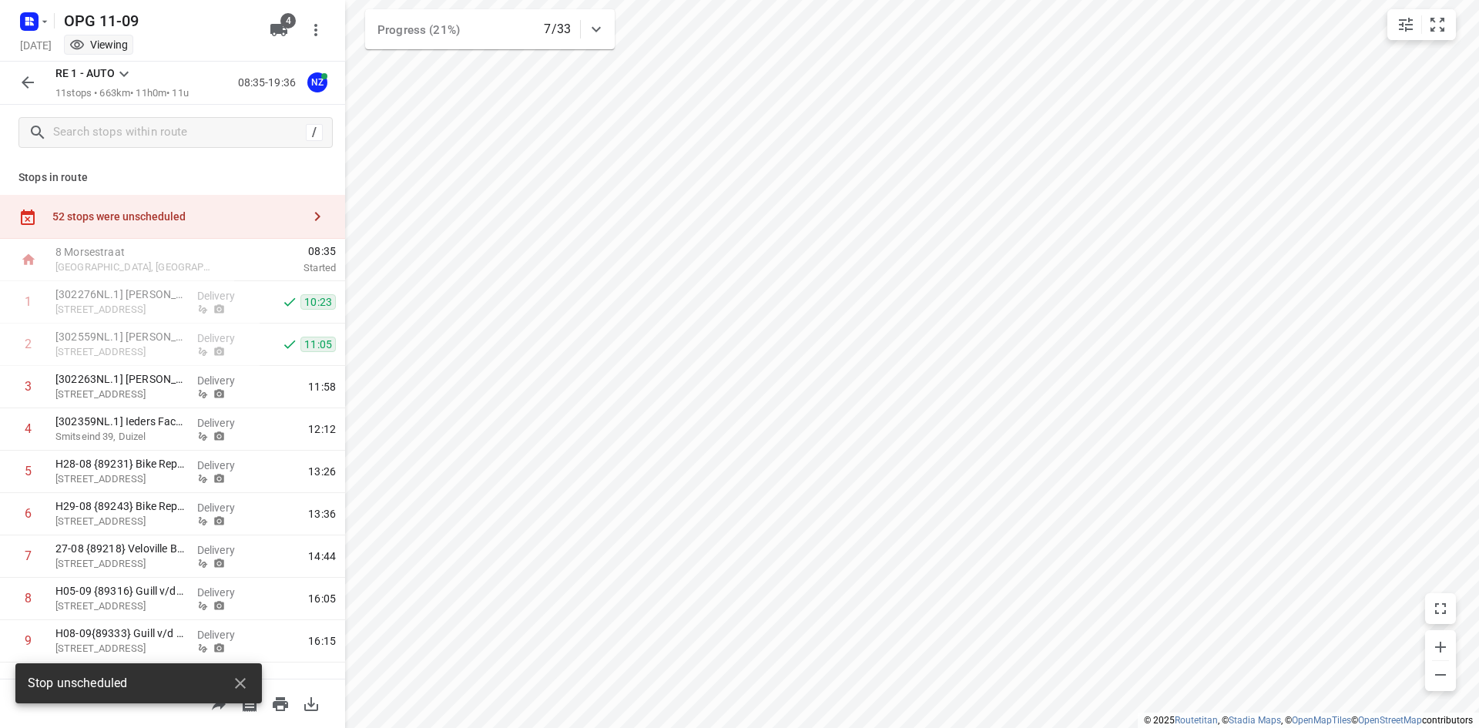
click at [24, 90] on icon "button" at bounding box center [27, 82] width 18 height 18
